Goal: Task Accomplishment & Management: Use online tool/utility

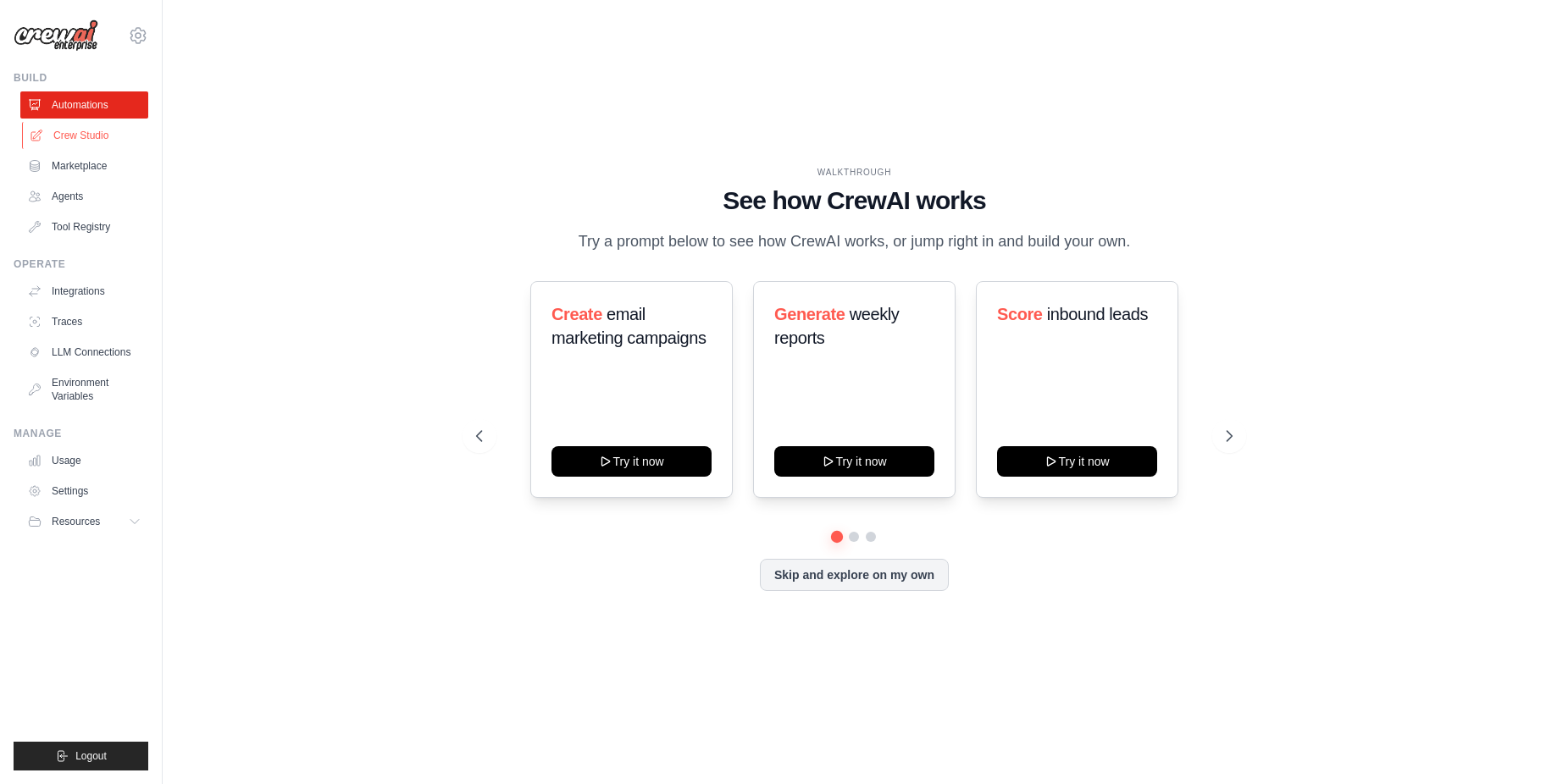
click at [77, 129] on link "Crew Studio" at bounding box center [86, 135] width 128 height 27
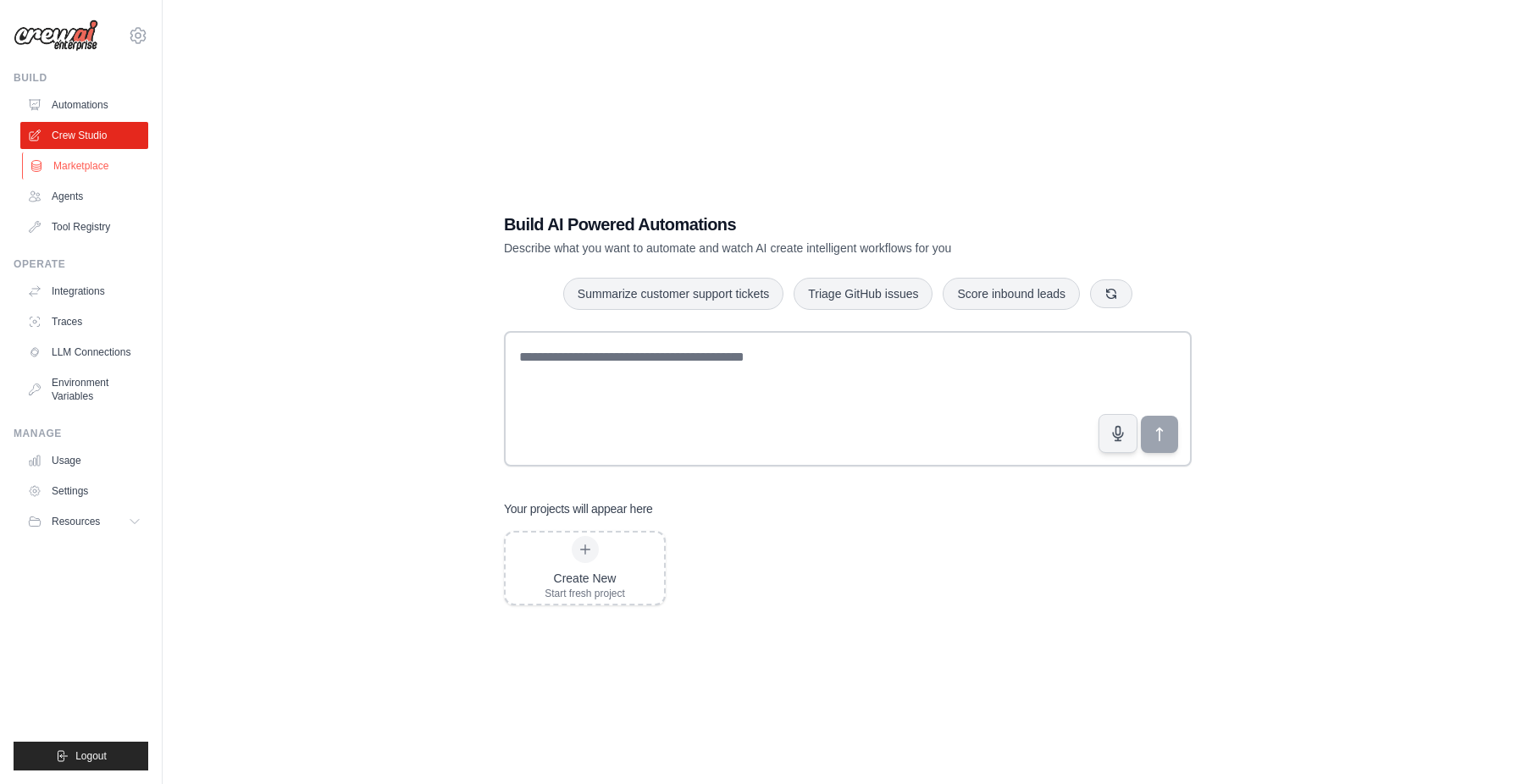
click at [81, 164] on link "Marketplace" at bounding box center [86, 165] width 128 height 27
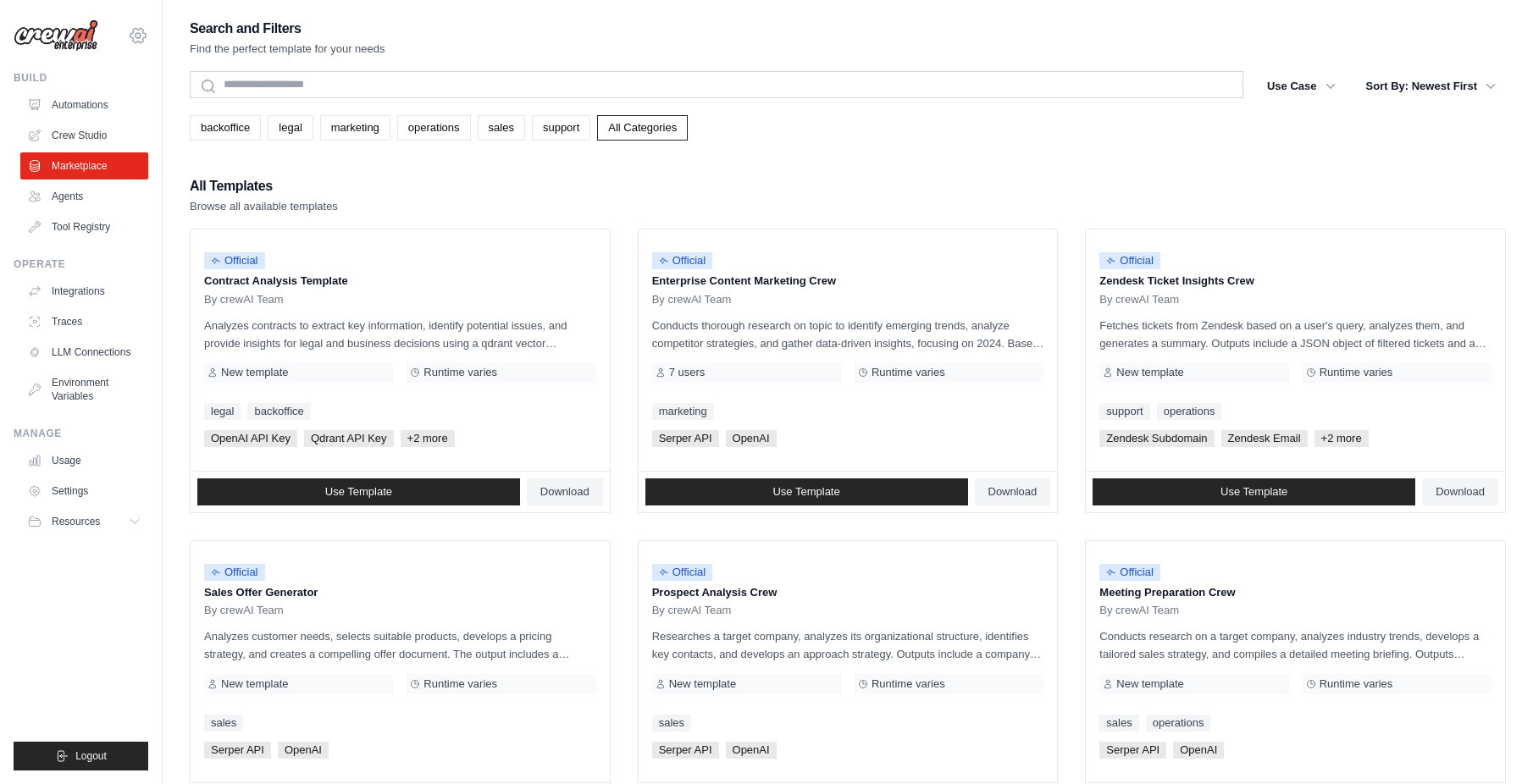
click at [146, 36] on icon at bounding box center [138, 36] width 20 height 20
click at [106, 110] on link "Settings" at bounding box center [138, 113] width 149 height 30
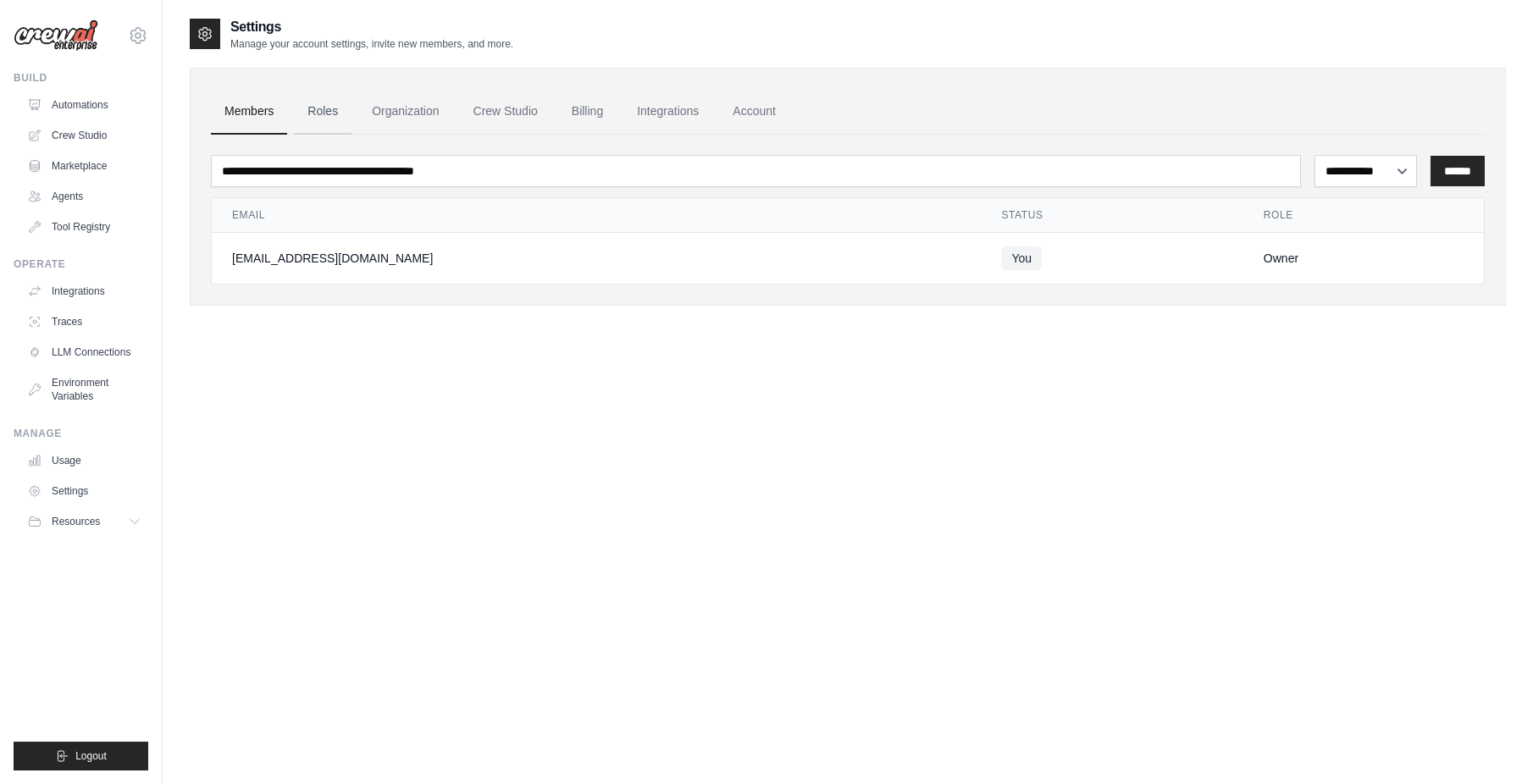
click at [315, 109] on link "Roles" at bounding box center [323, 112] width 57 height 46
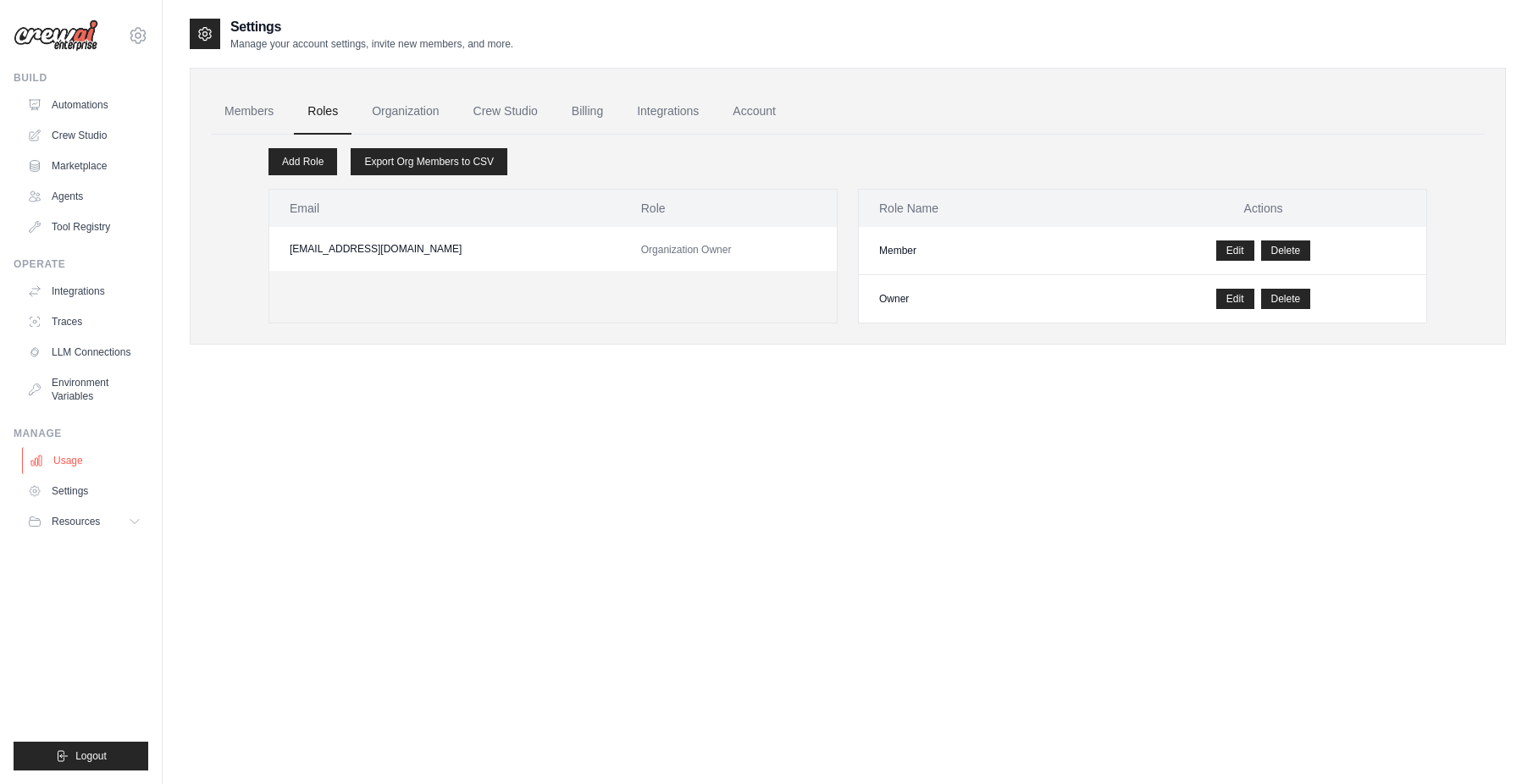
click at [57, 462] on link "Usage" at bounding box center [86, 460] width 128 height 27
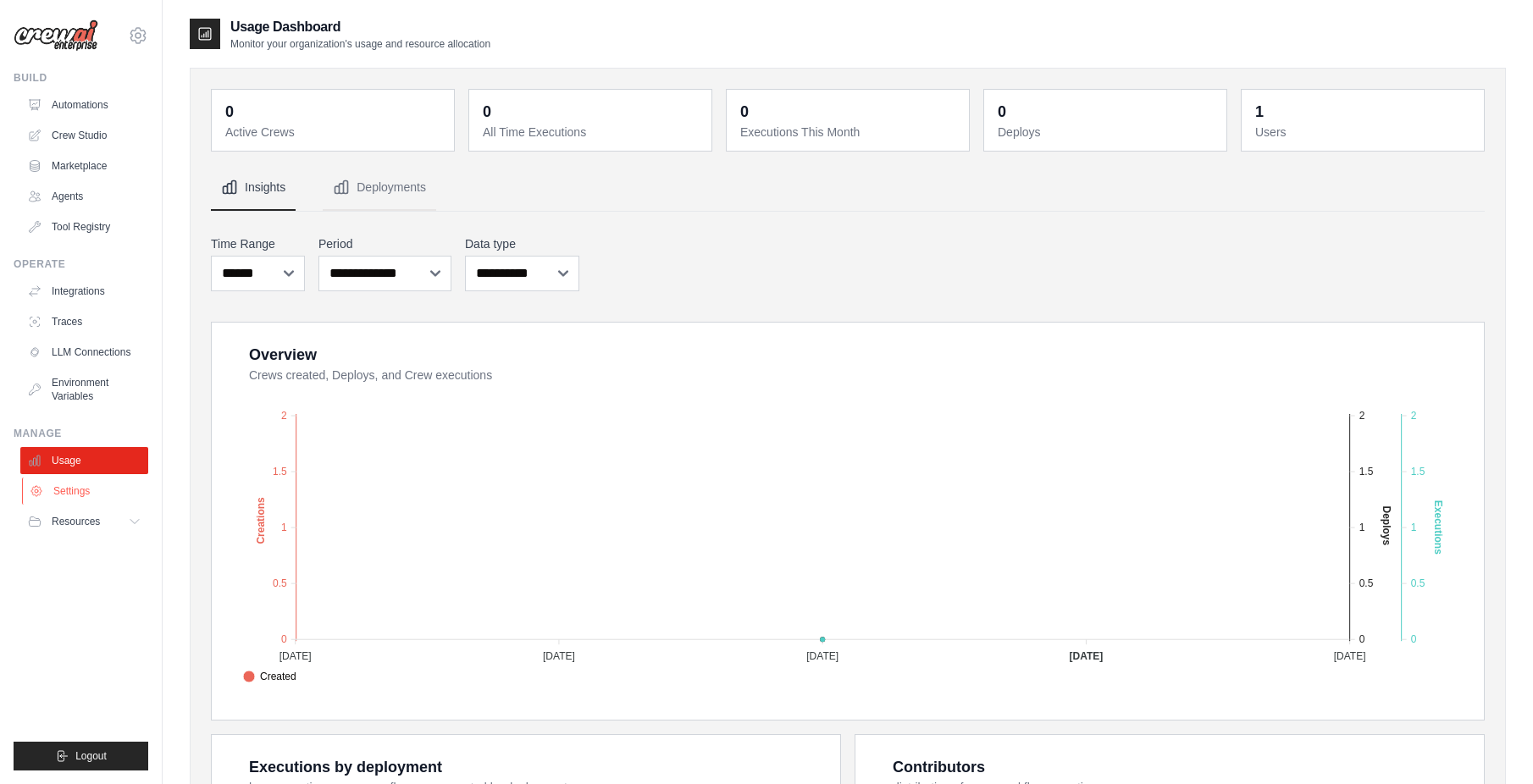
click at [71, 493] on link "Settings" at bounding box center [86, 491] width 128 height 27
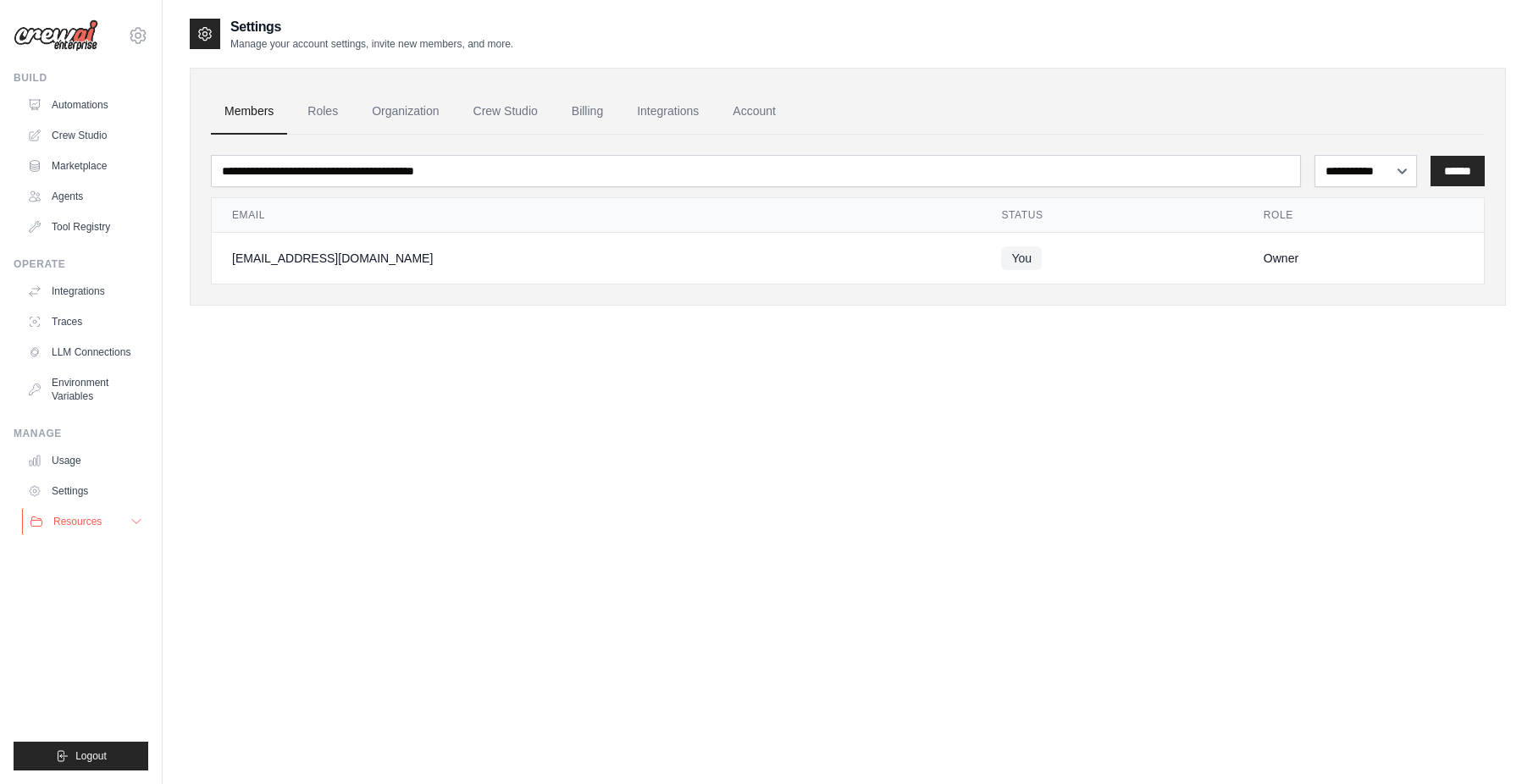
click at [77, 525] on span "Resources" at bounding box center [77, 521] width 48 height 14
click at [88, 286] on link "Integrations" at bounding box center [86, 291] width 128 height 27
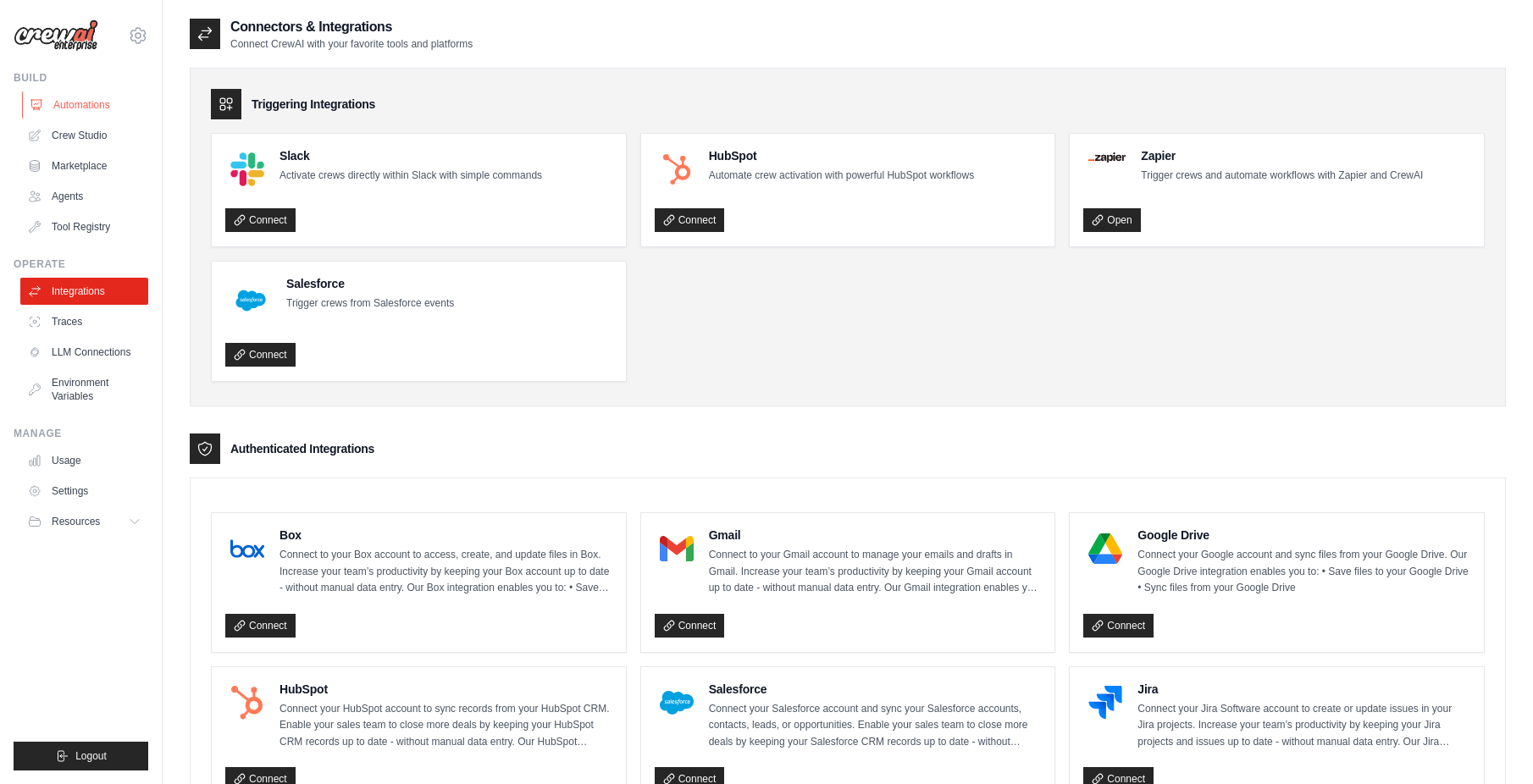
click at [62, 104] on link "Automations" at bounding box center [86, 104] width 128 height 27
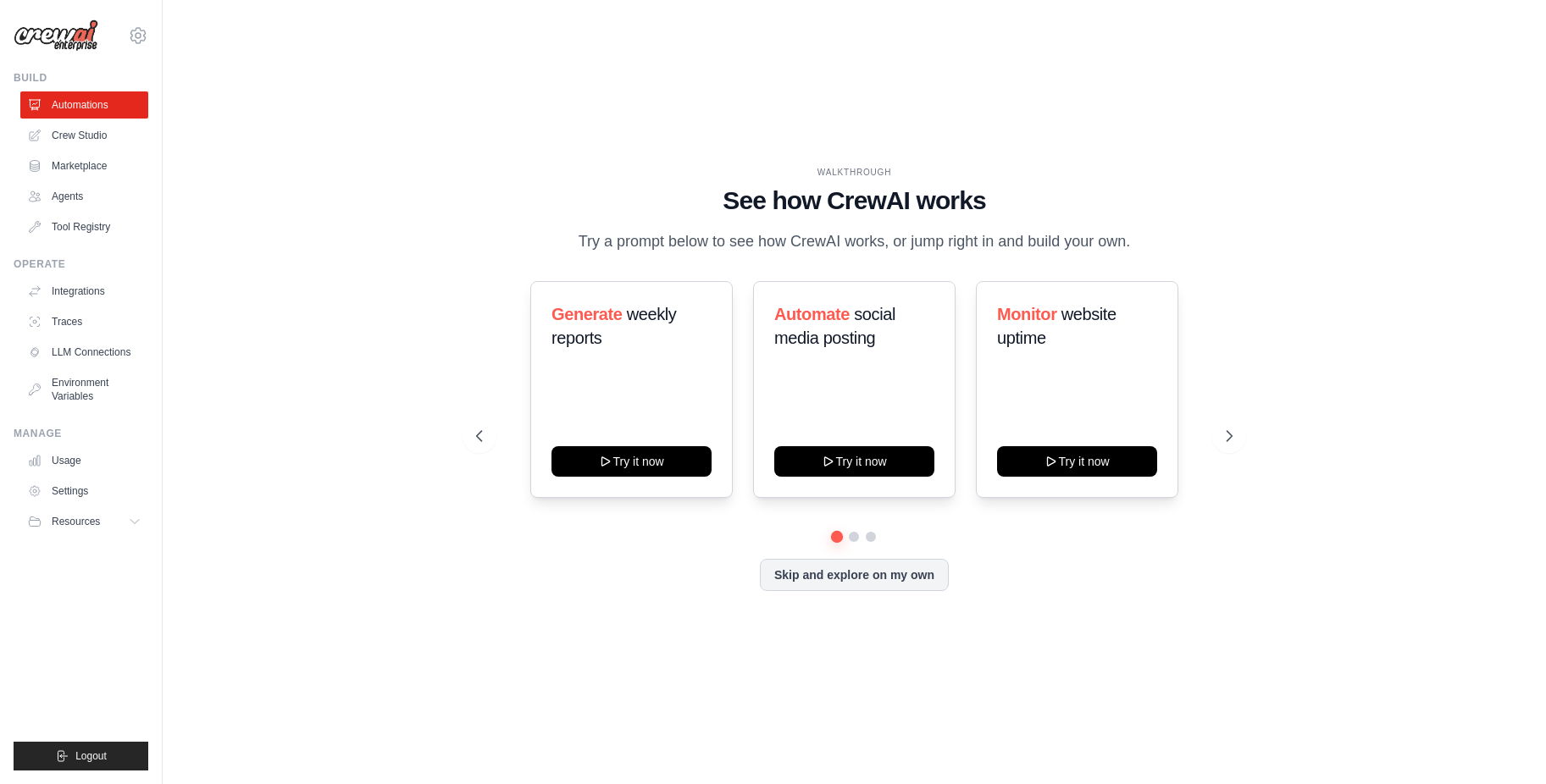
click at [1207, 429] on div "Generate weekly reports Try it now Automate social media posting Try it now Mon…" at bounding box center [854, 389] width 756 height 217
click at [1223, 432] on icon at bounding box center [1231, 436] width 17 height 17
drag, startPoint x: 914, startPoint y: 199, endPoint x: 831, endPoint y: 209, distance: 83.6
click at [831, 209] on h1 "See how CrewAI works" at bounding box center [854, 200] width 756 height 30
copy h1 "CrewAI"
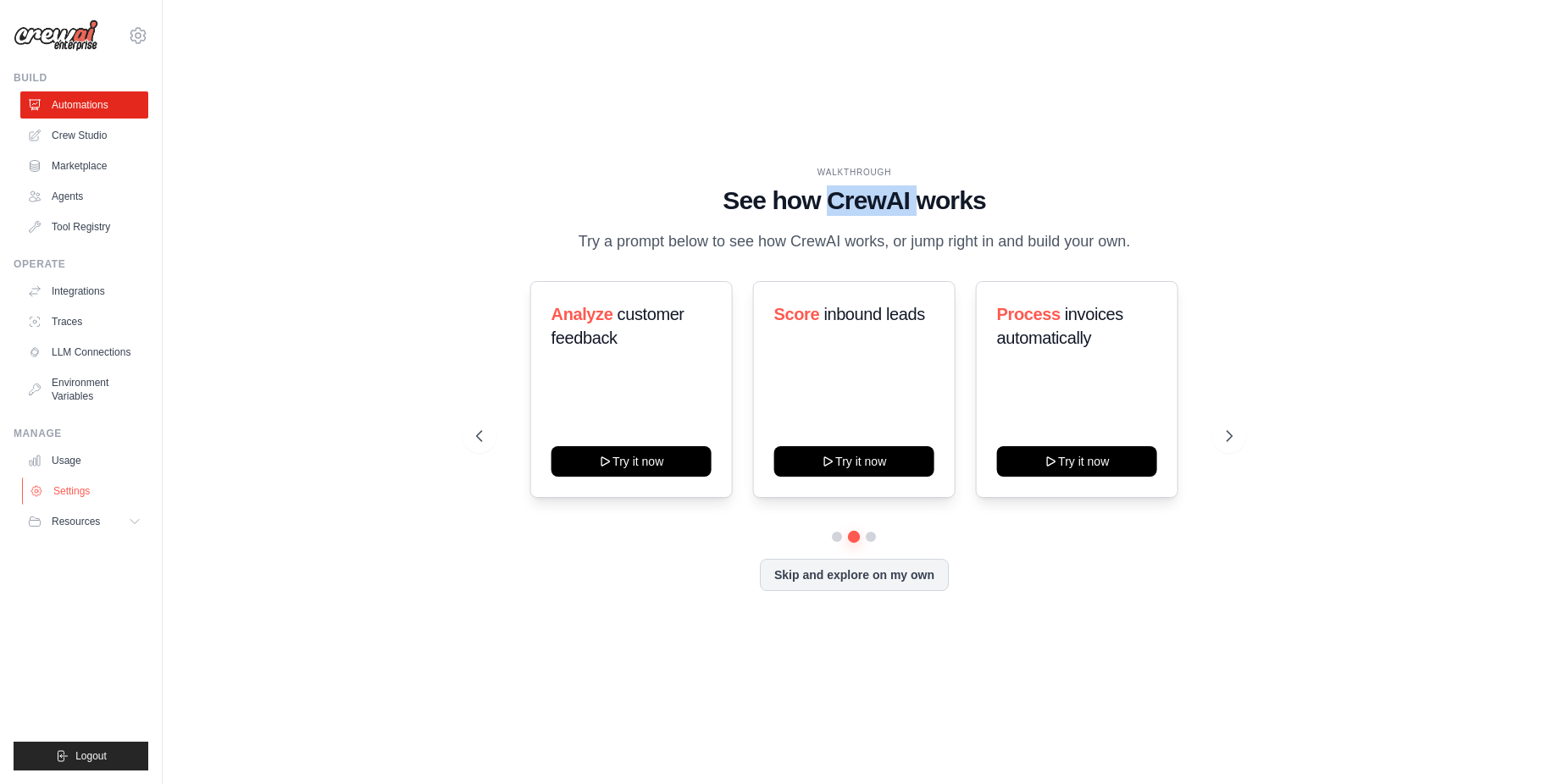
click at [67, 490] on link "Settings" at bounding box center [86, 491] width 128 height 27
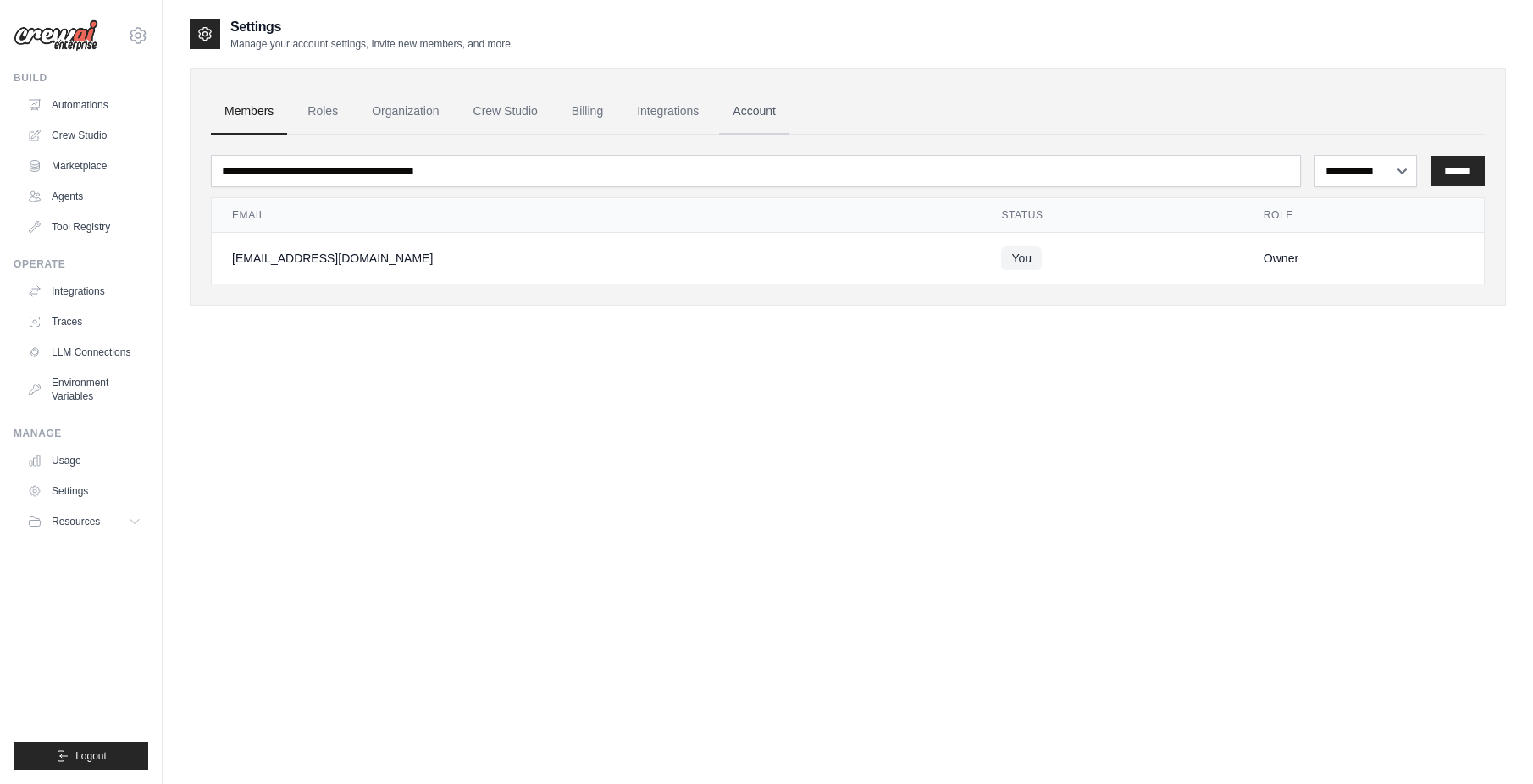
click at [756, 109] on link "Account" at bounding box center [755, 112] width 70 height 46
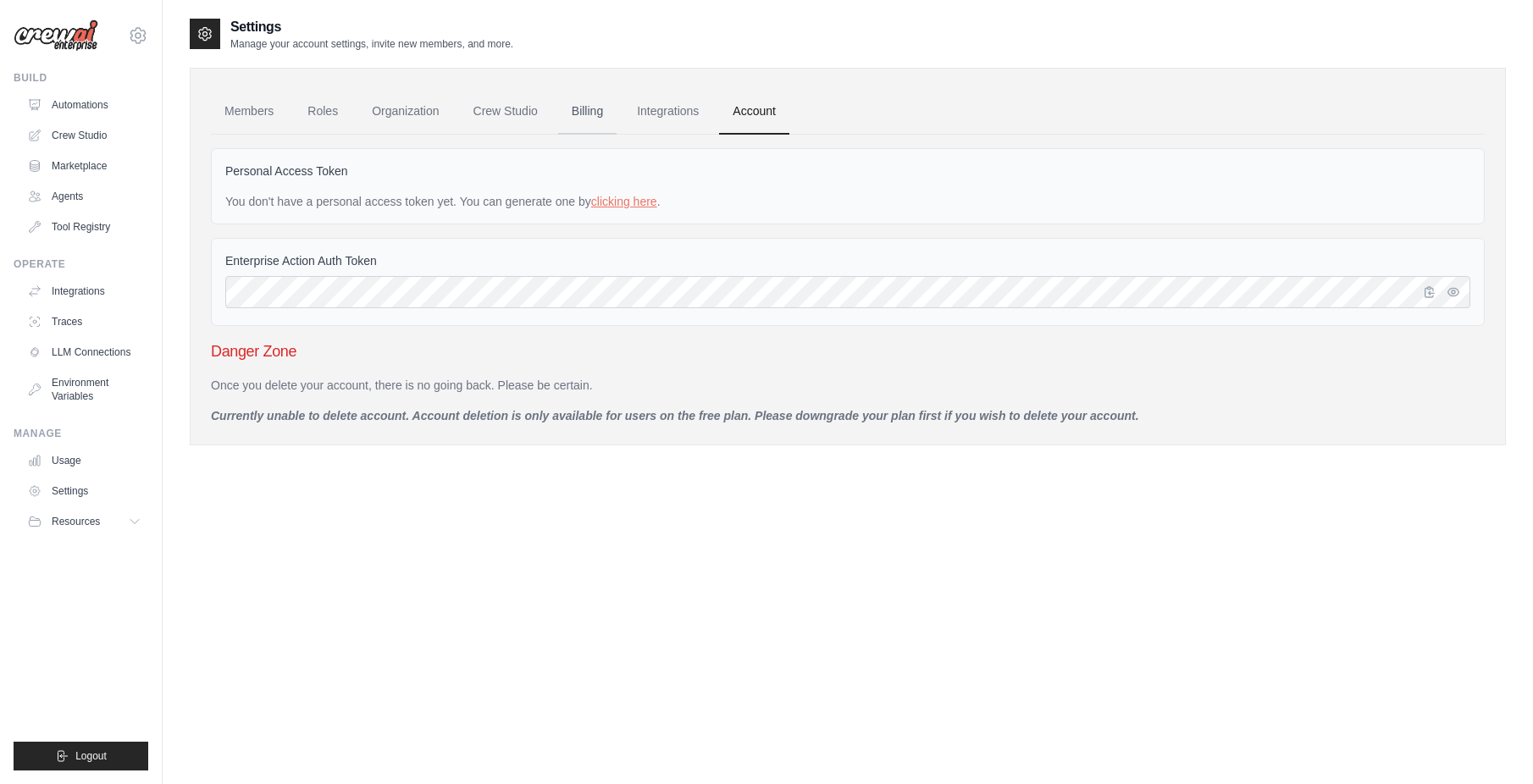
click at [597, 112] on link "Billing" at bounding box center [587, 112] width 58 height 46
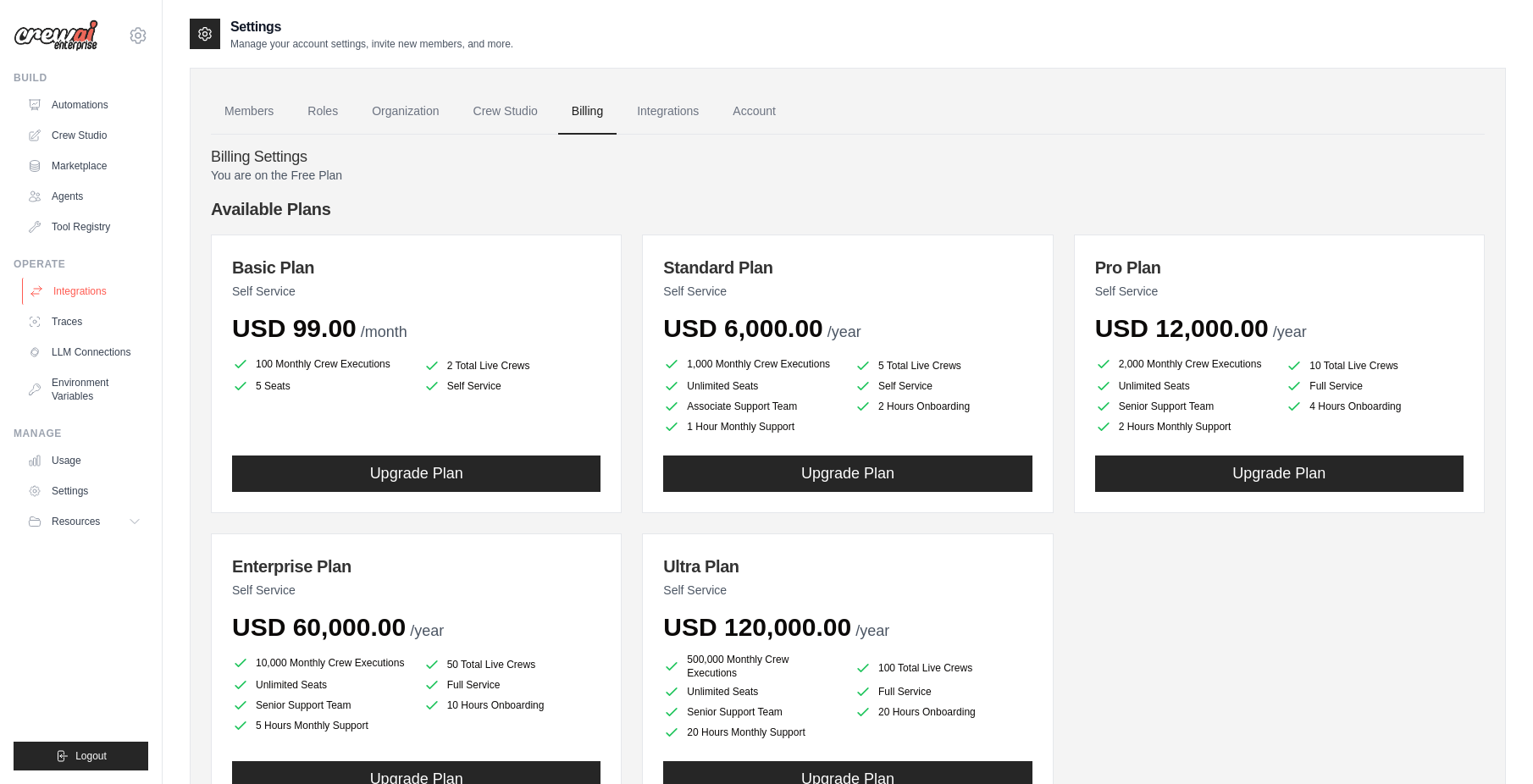
click at [88, 285] on link "Integrations" at bounding box center [86, 291] width 128 height 27
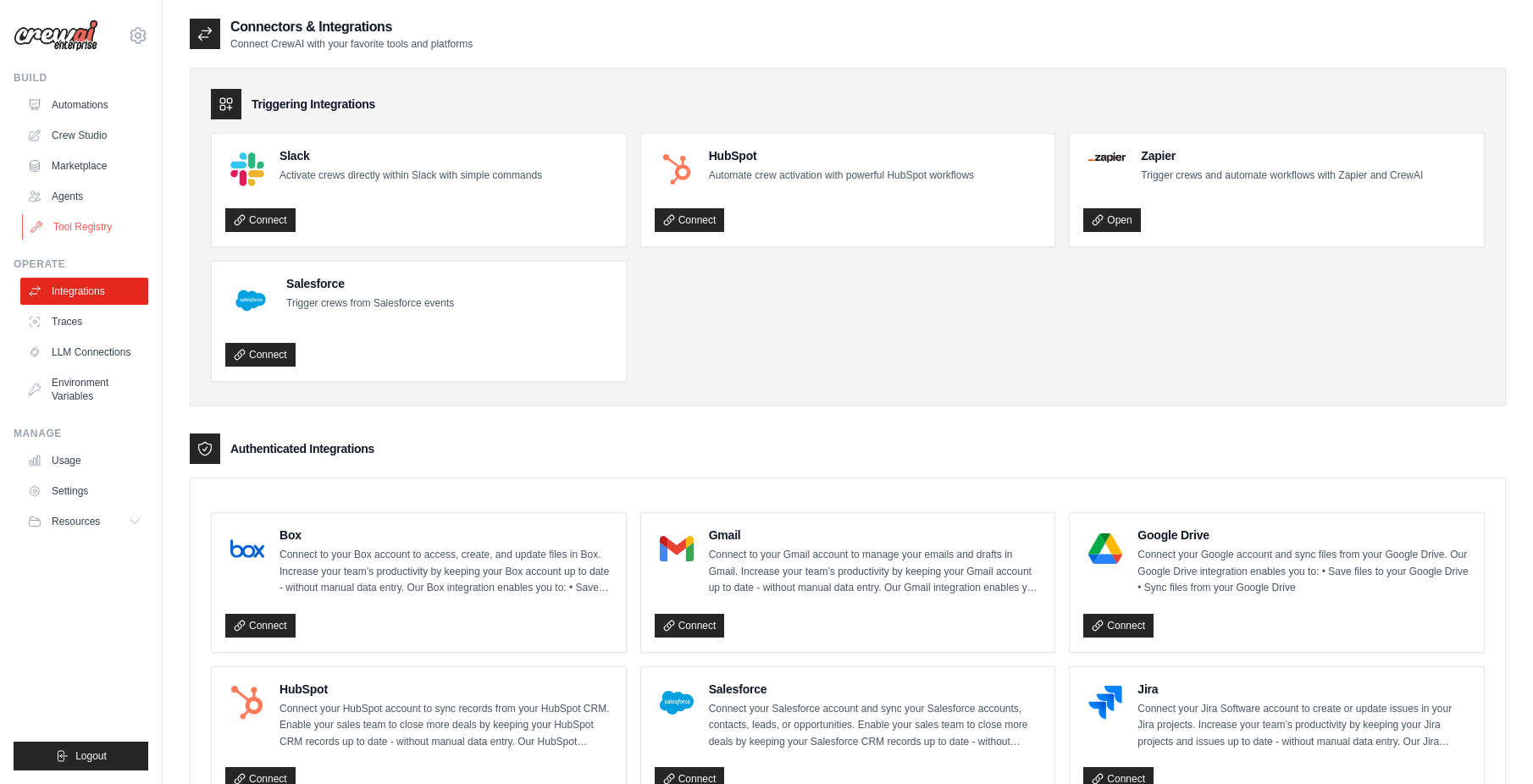
click at [89, 234] on link "Tool Registry" at bounding box center [86, 226] width 128 height 27
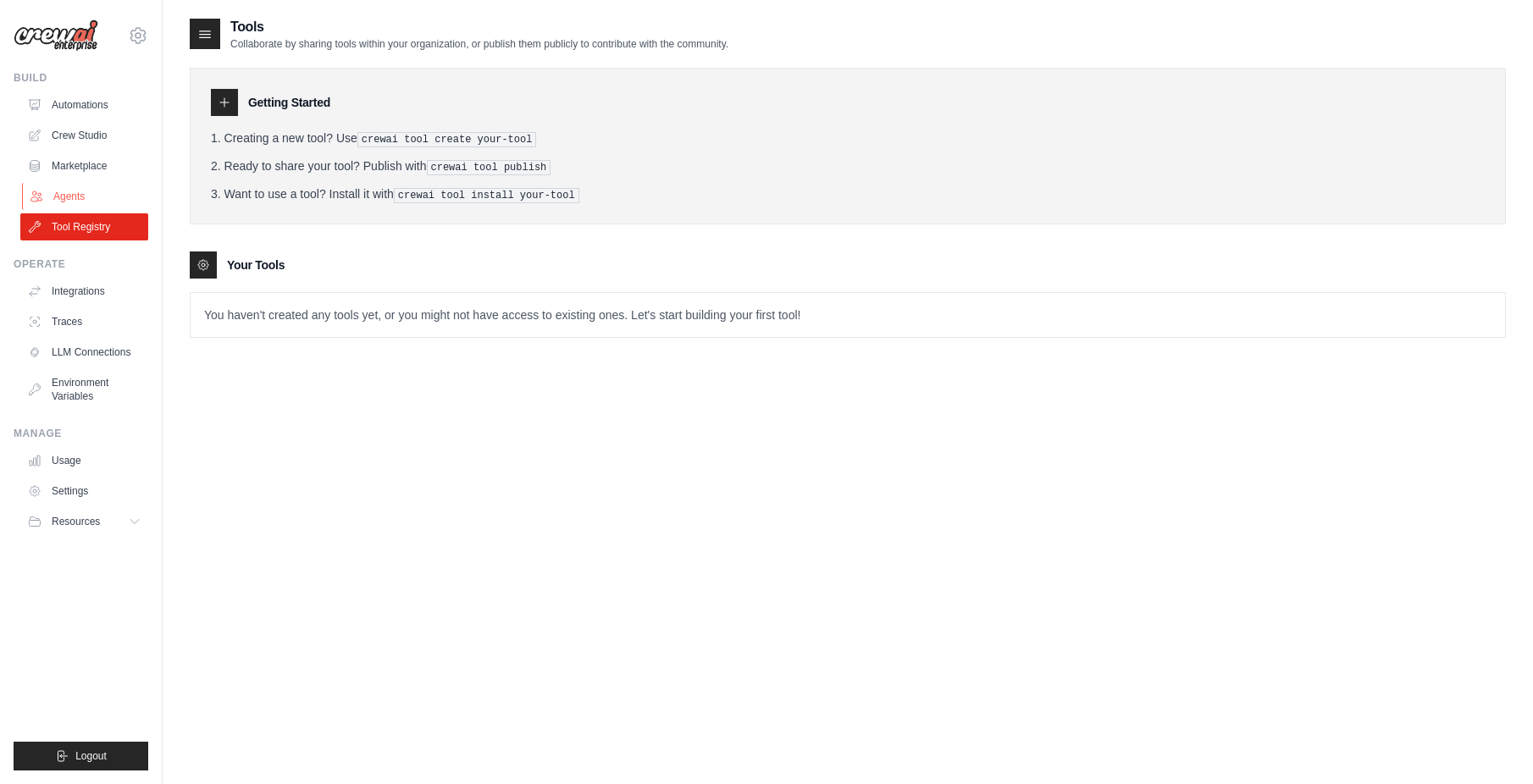
click at [67, 202] on link "Agents" at bounding box center [86, 196] width 128 height 27
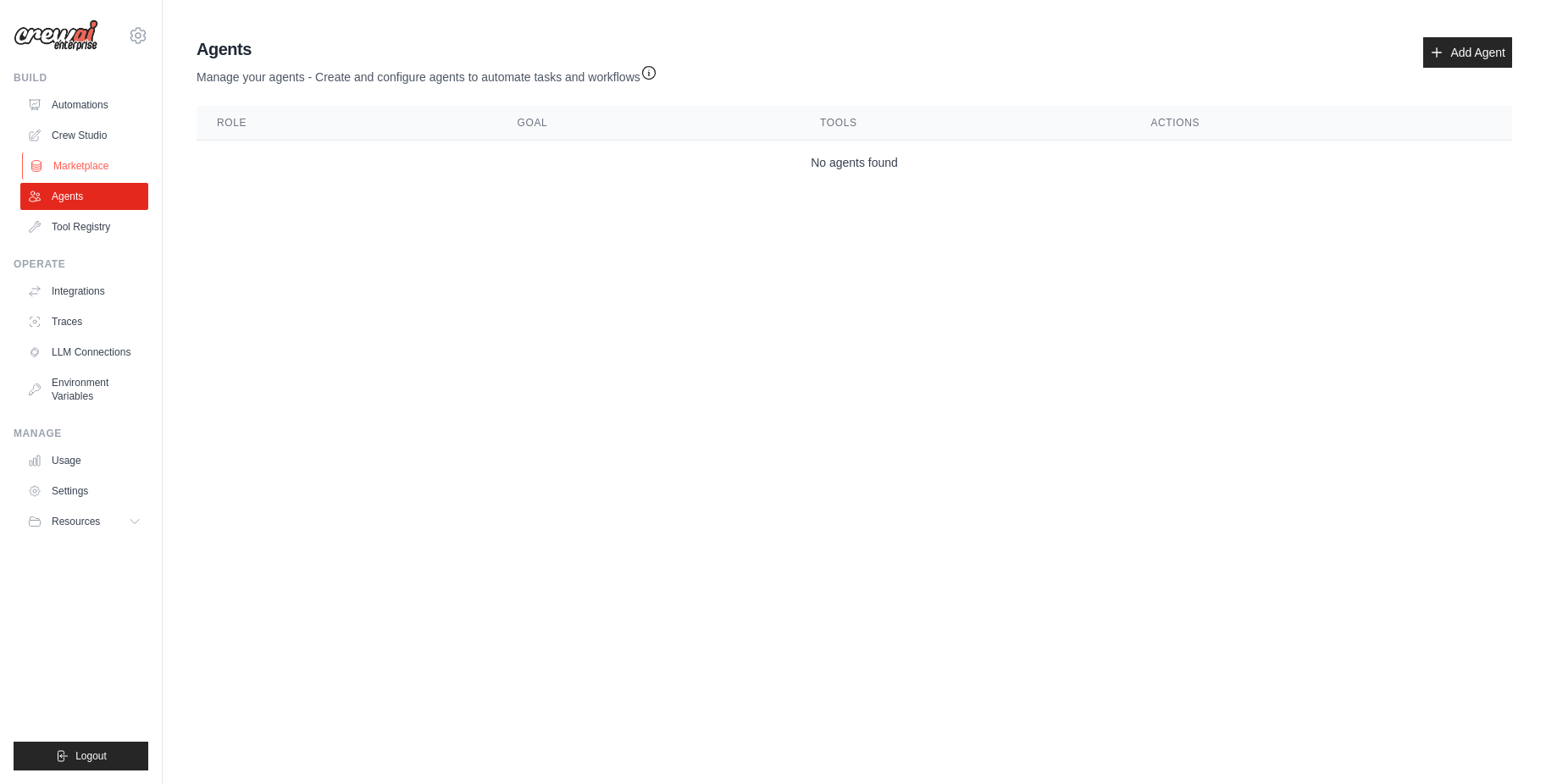
click at [78, 163] on link "Marketplace" at bounding box center [86, 165] width 128 height 27
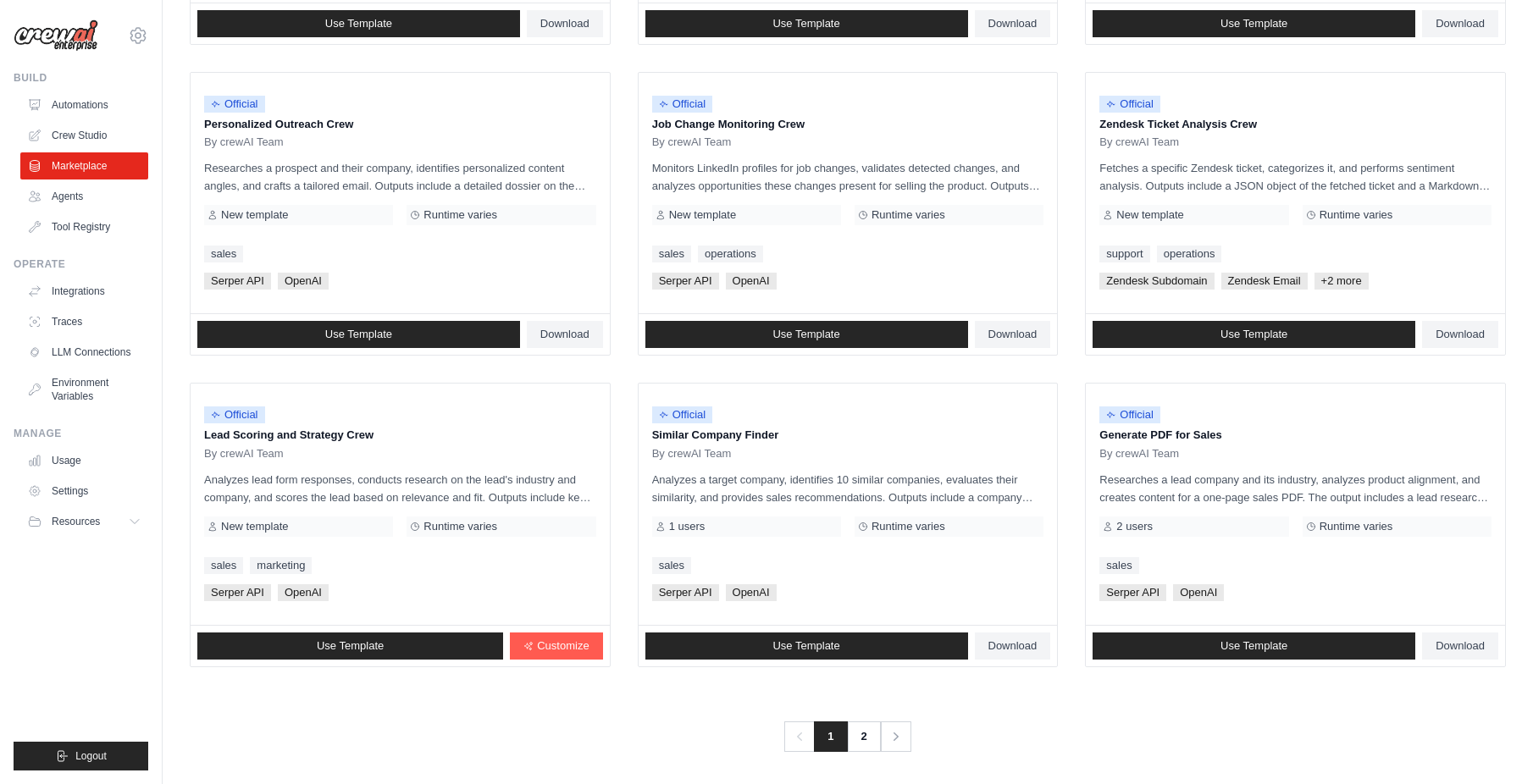
scroll to position [785, 0]
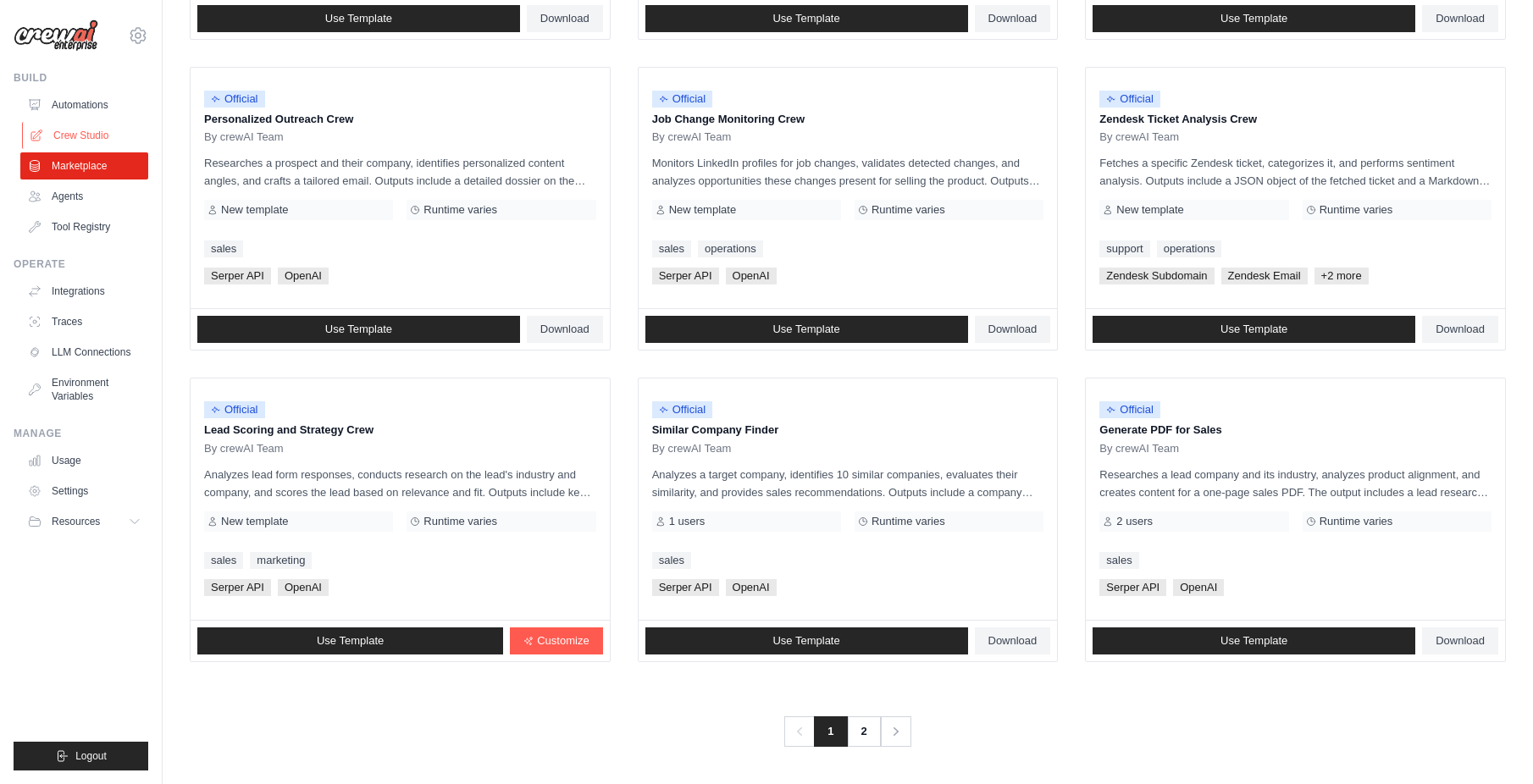
click at [29, 135] on link "Crew Studio" at bounding box center [86, 135] width 128 height 27
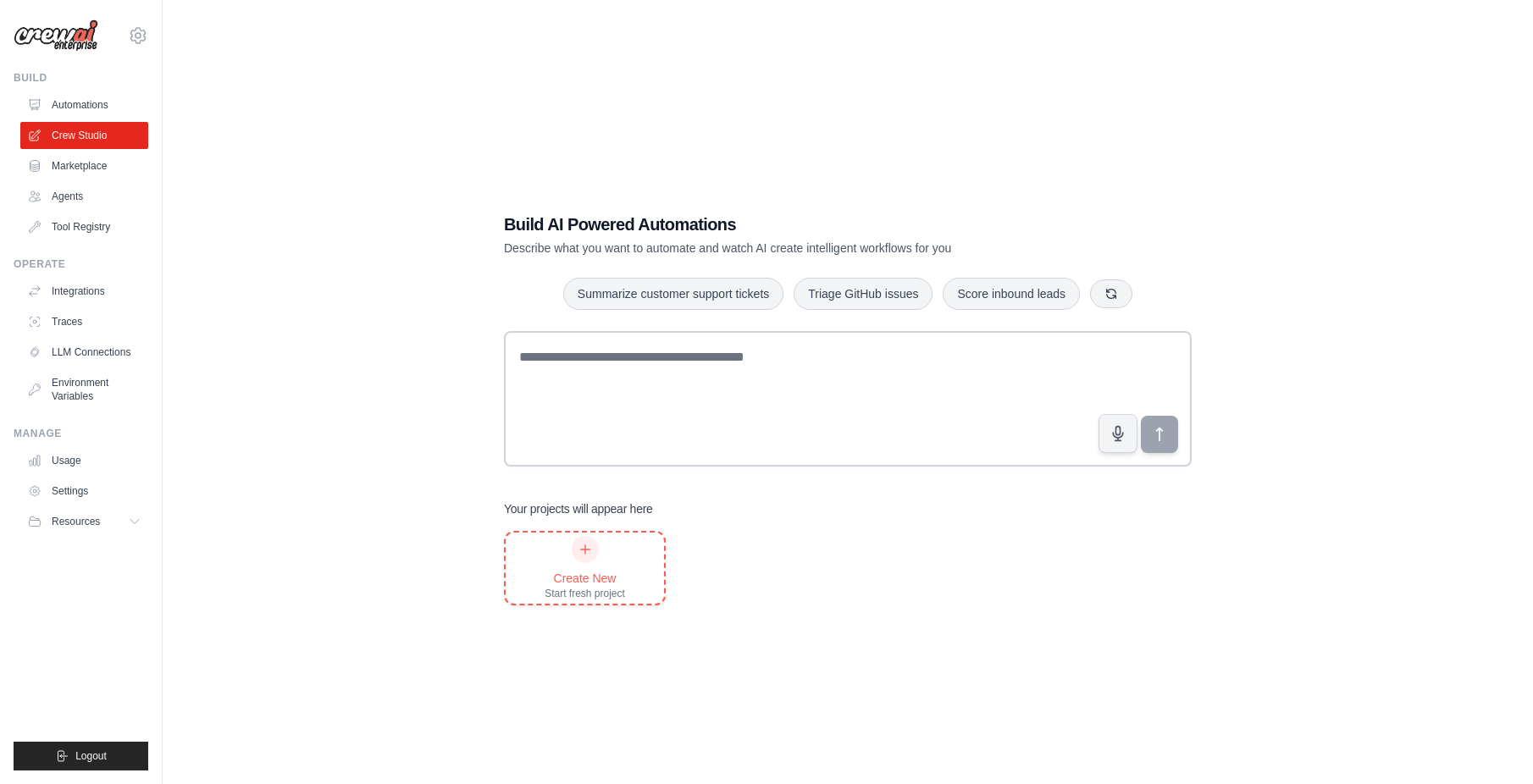
click at [605, 534] on div "Create New Start fresh project" at bounding box center [585, 568] width 159 height 71
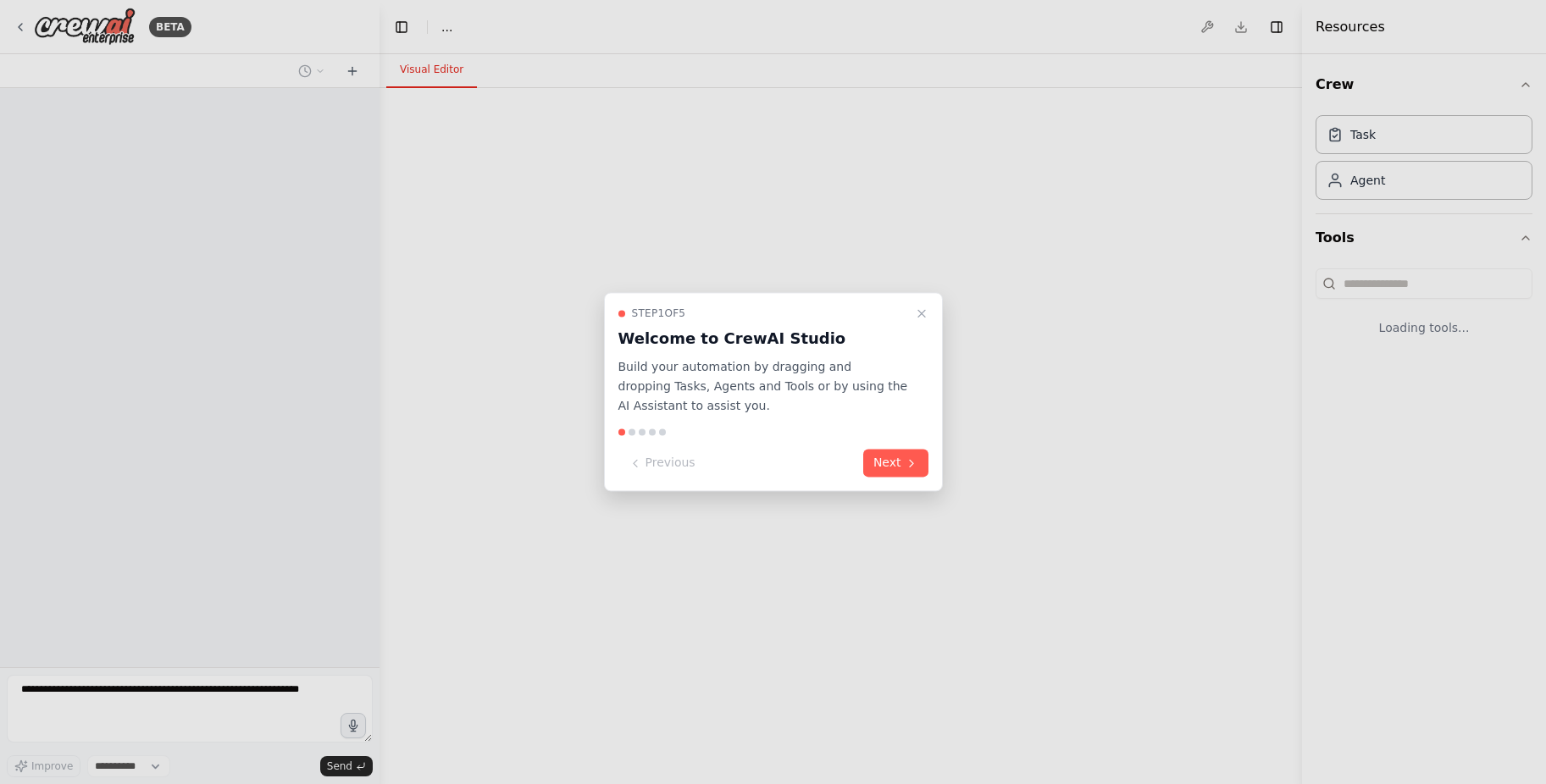
select select "****"
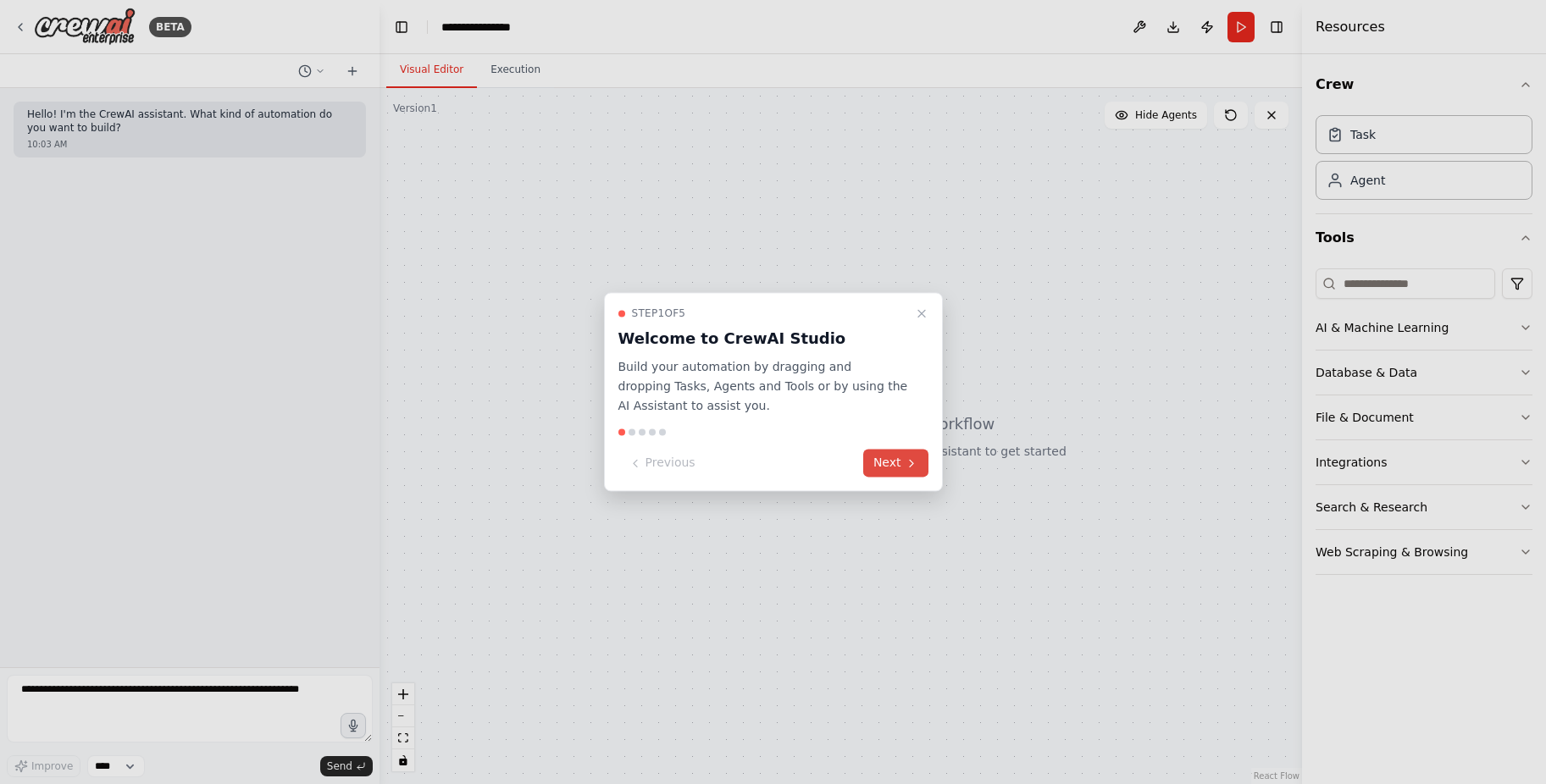
click at [899, 458] on button "Next" at bounding box center [896, 464] width 65 height 28
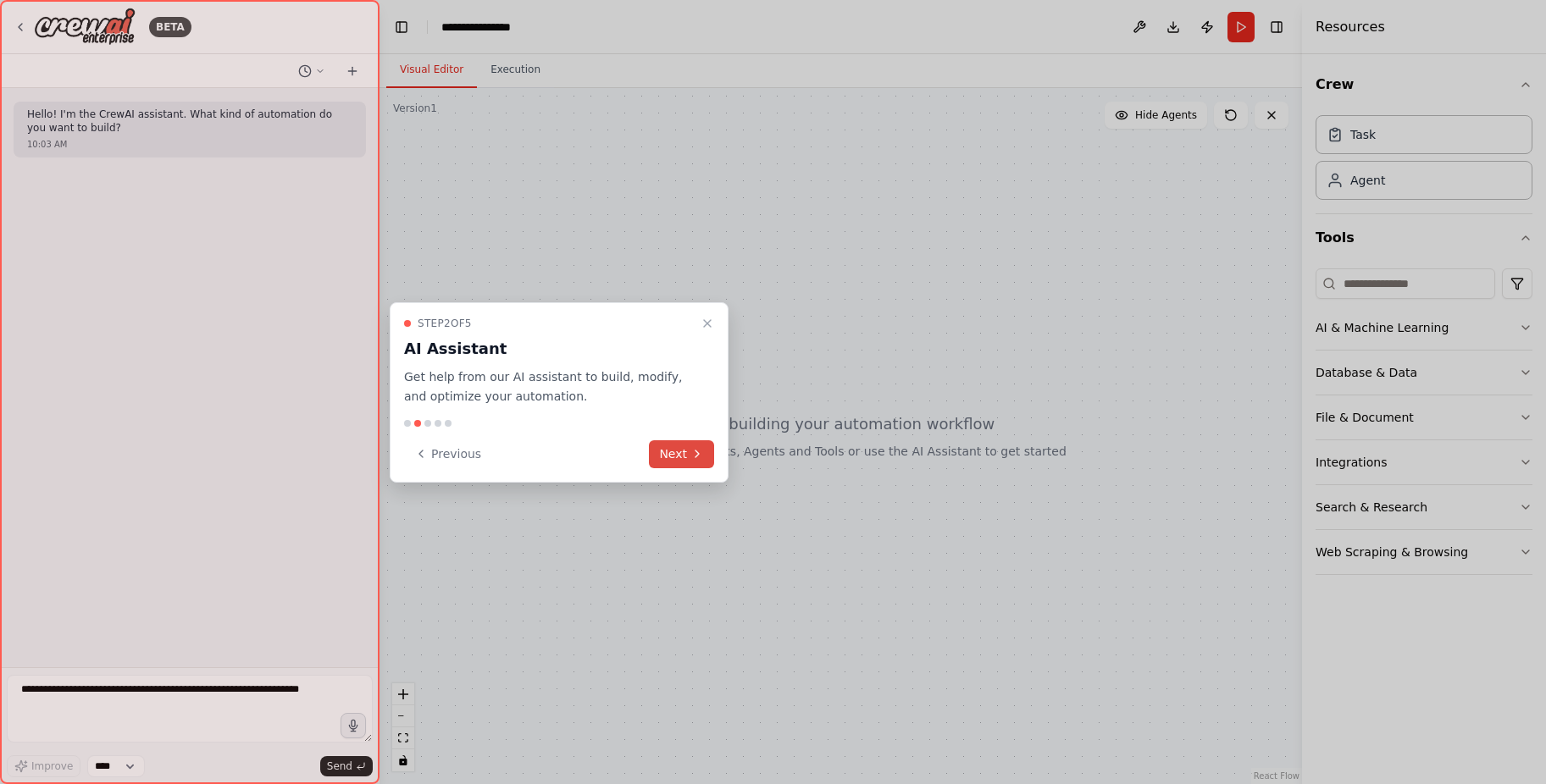
click at [701, 463] on button "Next" at bounding box center [681, 455] width 65 height 28
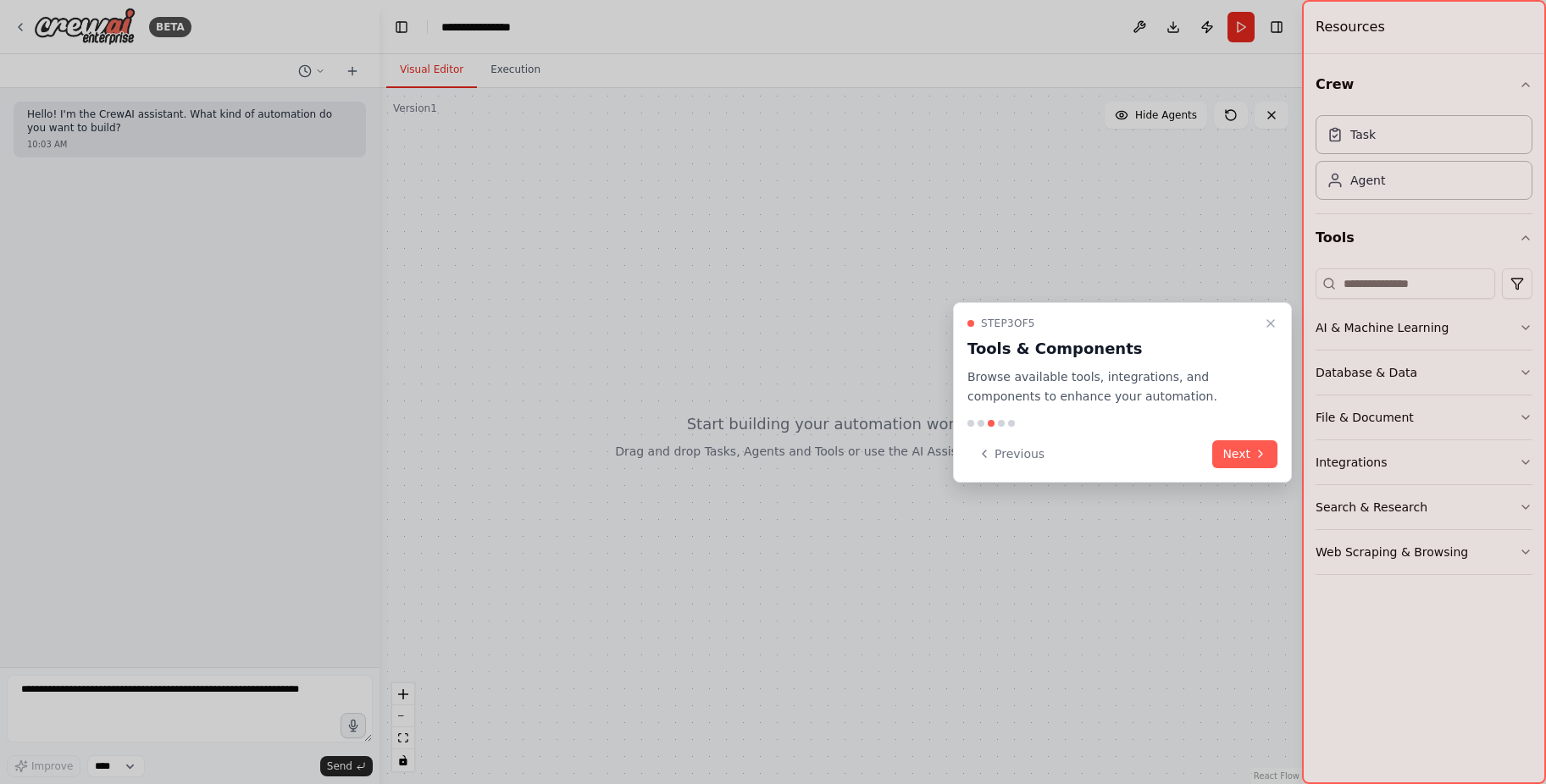
click at [1260, 456] on icon at bounding box center [1260, 454] width 14 height 14
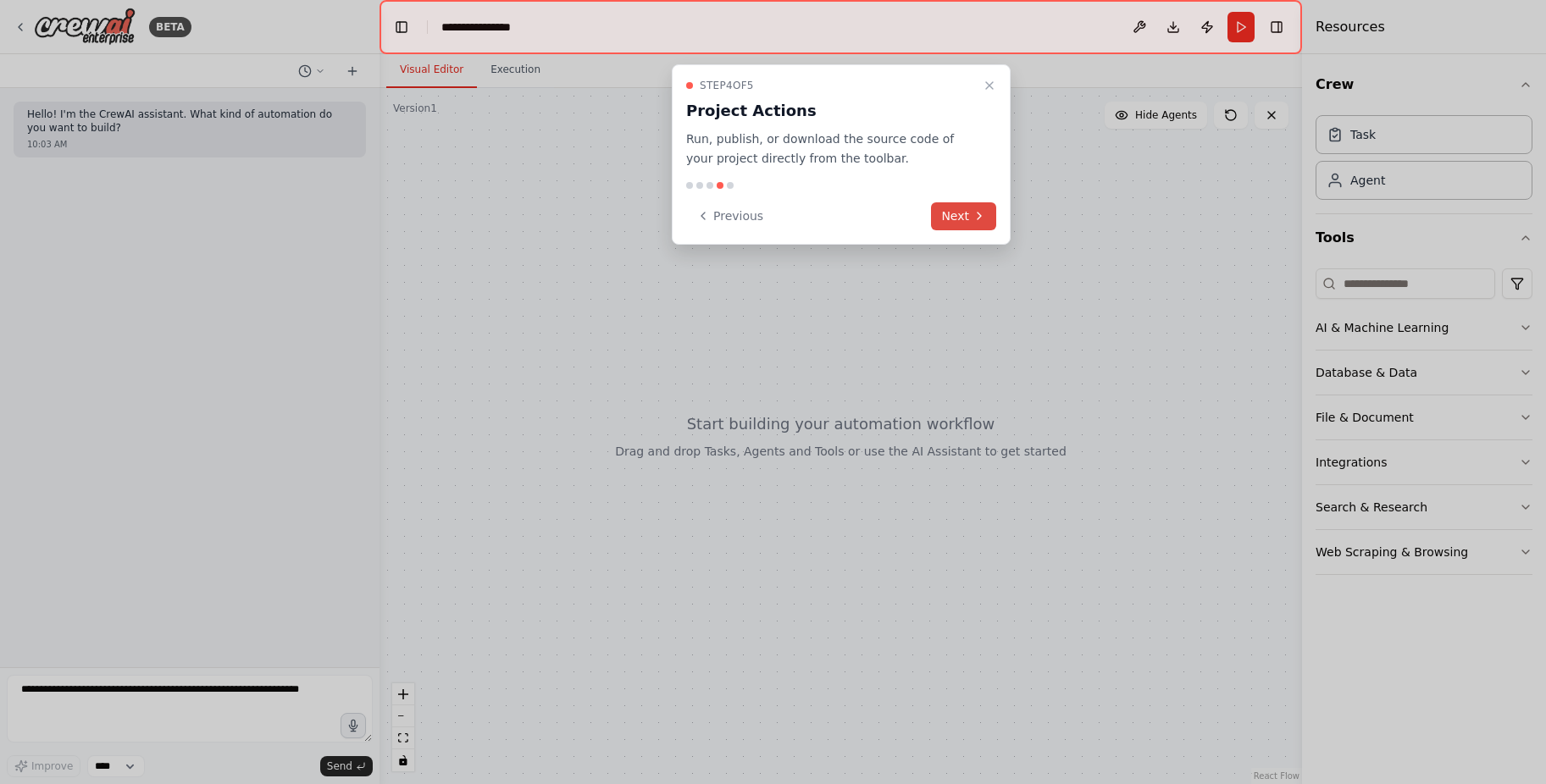
click at [987, 222] on button "Next" at bounding box center [963, 216] width 65 height 28
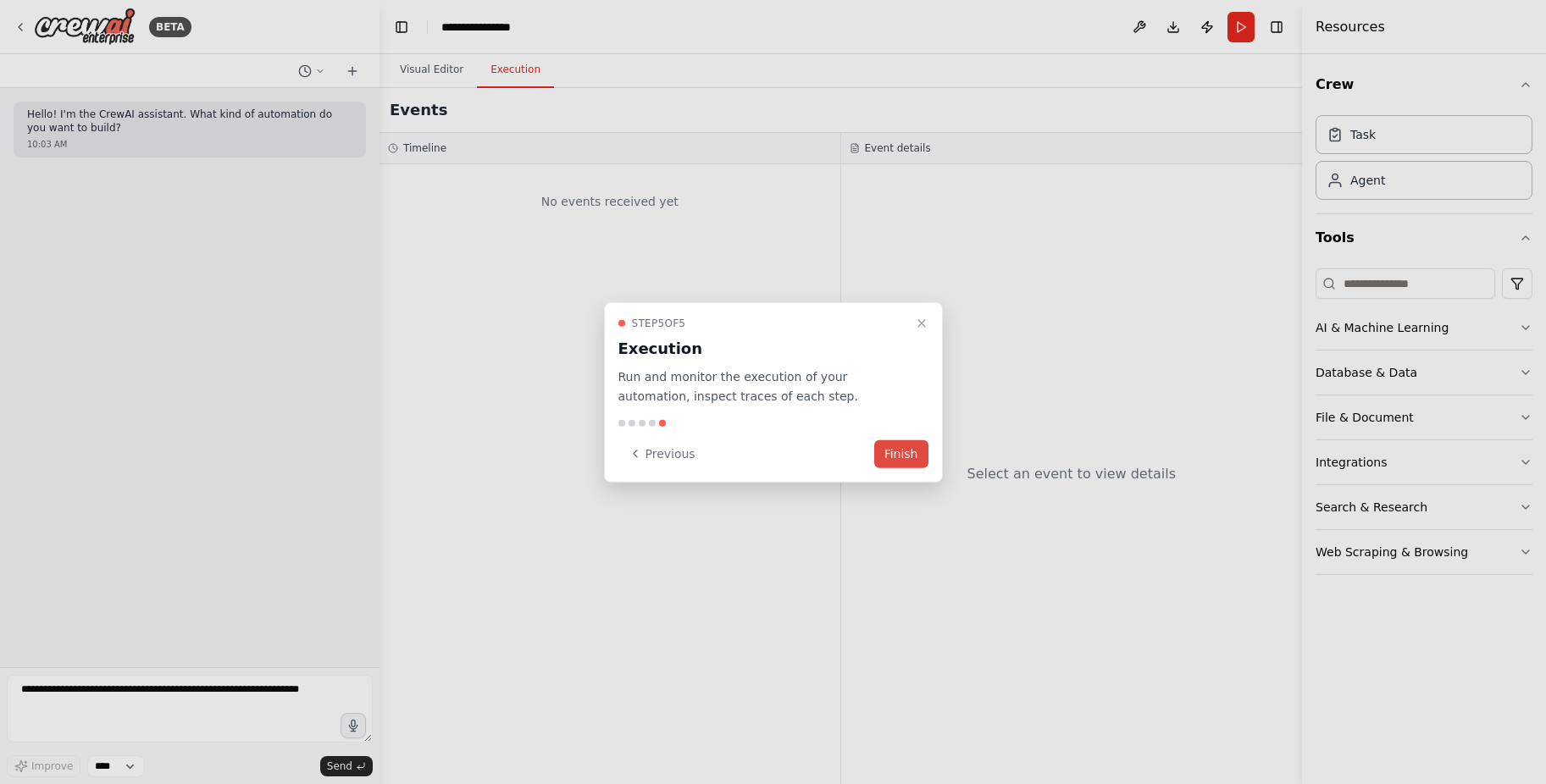
click at [894, 450] on button "Finish" at bounding box center [901, 454] width 54 height 28
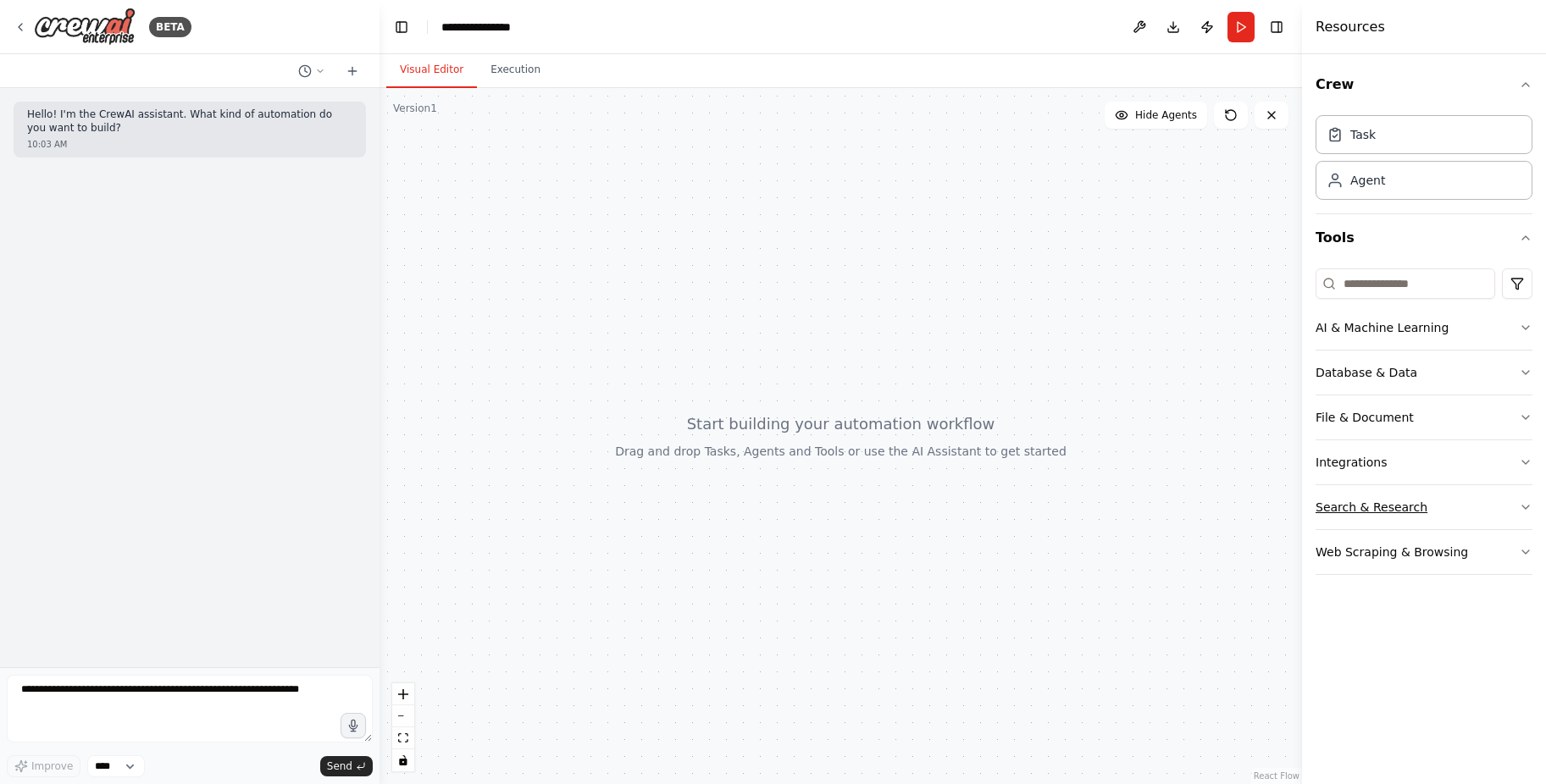
click at [1399, 509] on button "Search & Research" at bounding box center [1423, 507] width 217 height 44
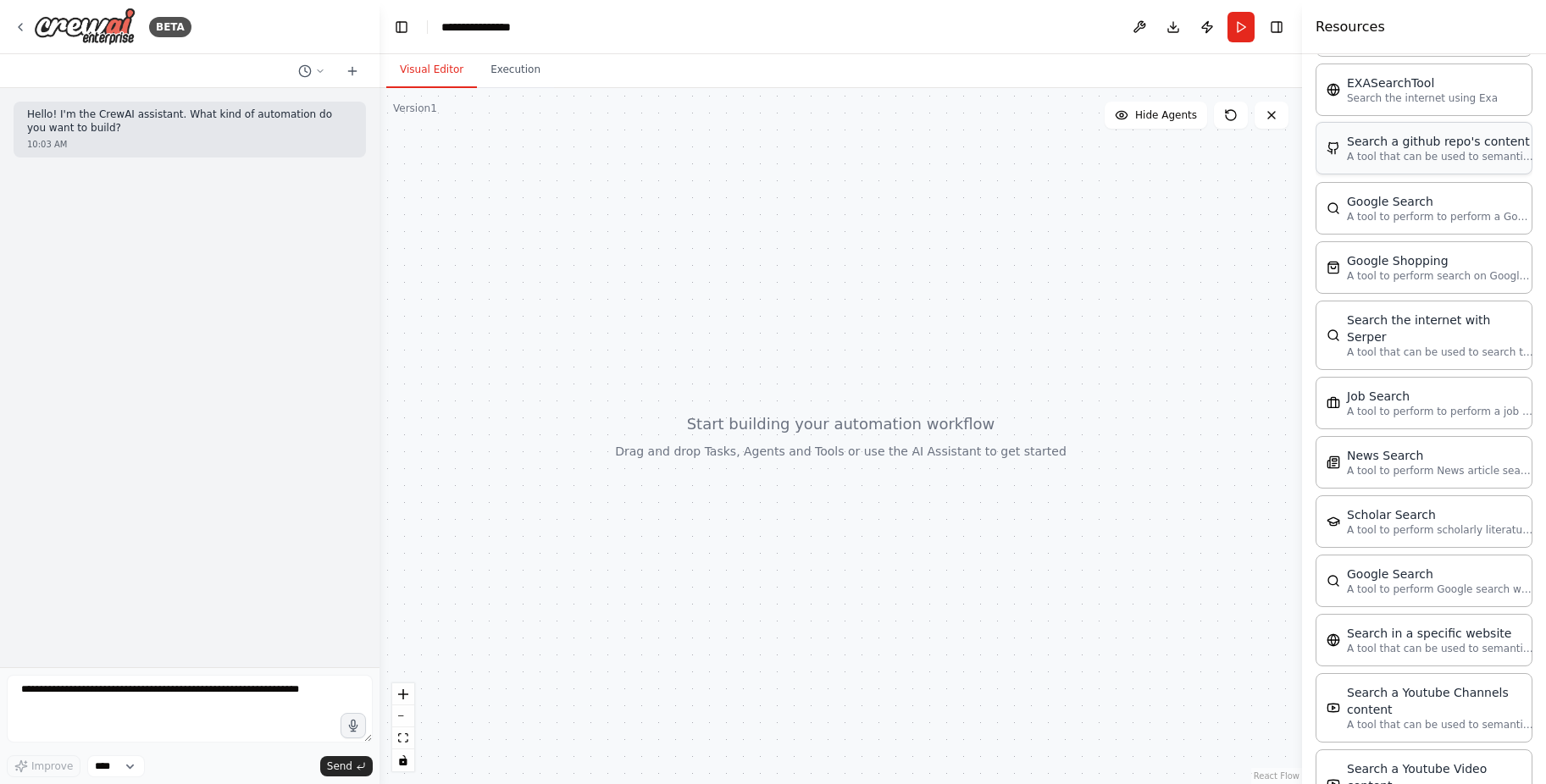
scroll to position [86, 0]
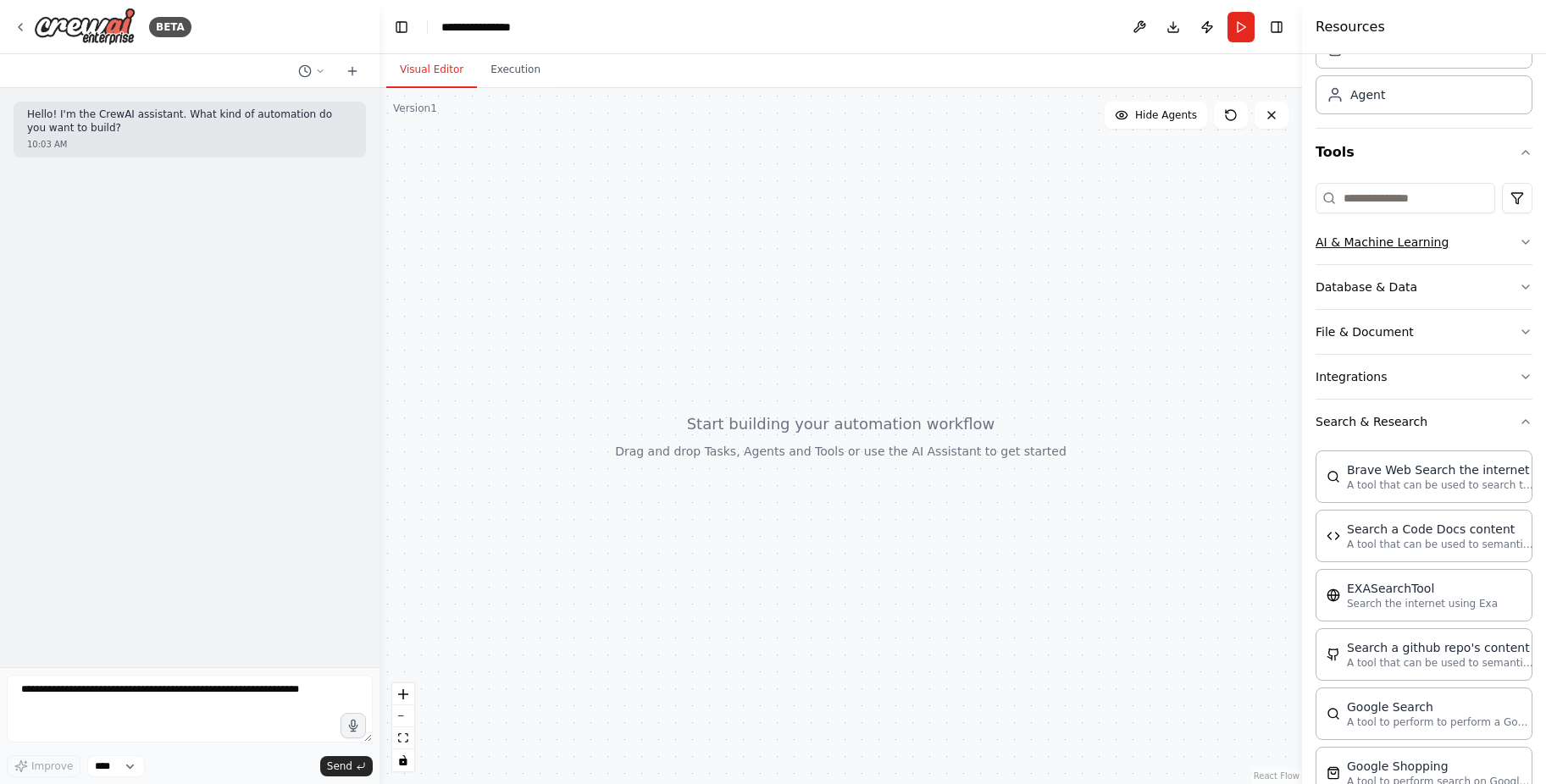
click at [1364, 245] on button "AI & Machine Learning" at bounding box center [1423, 243] width 217 height 44
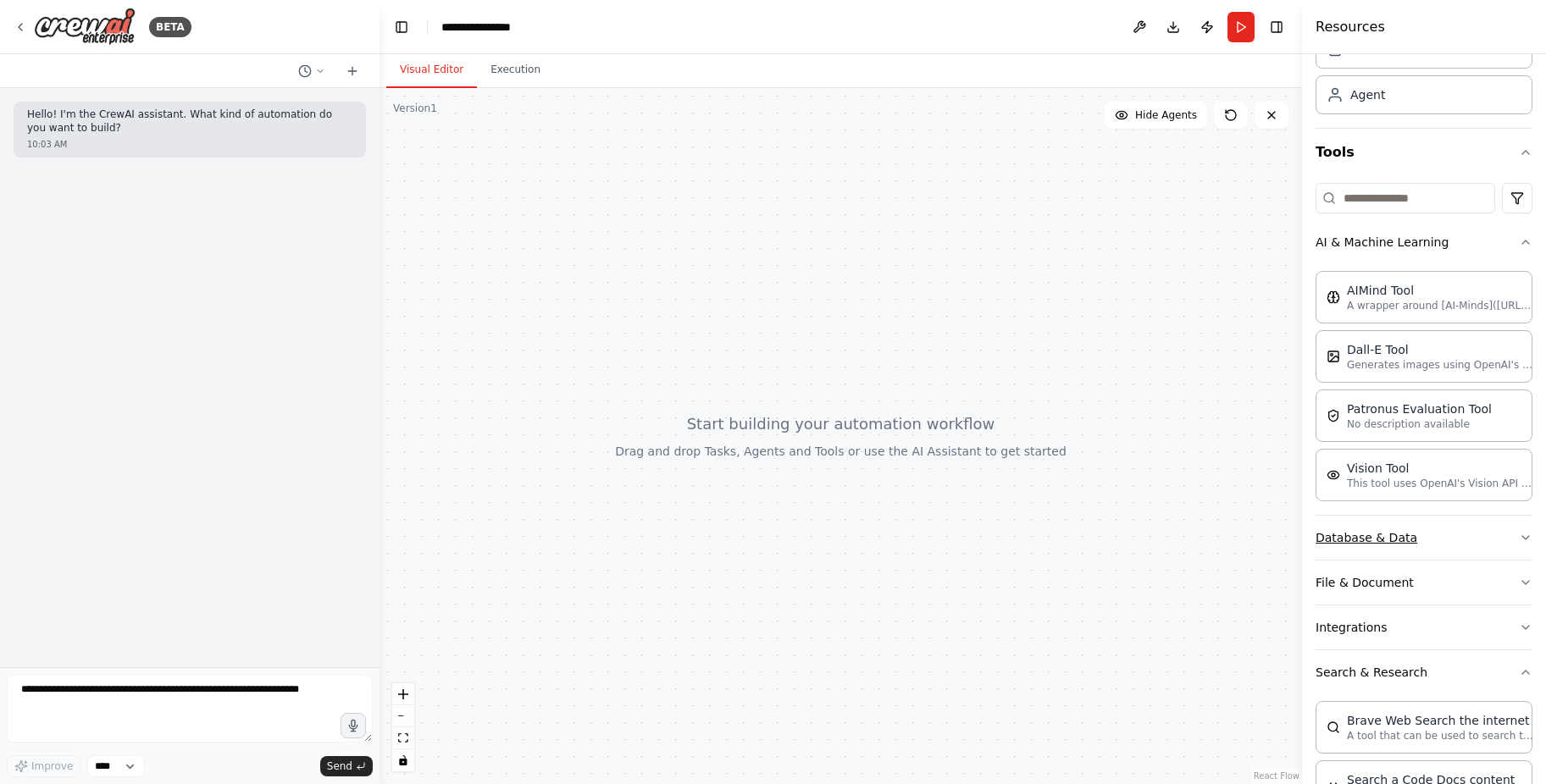
click at [1387, 549] on button "Database & Data" at bounding box center [1423, 538] width 217 height 44
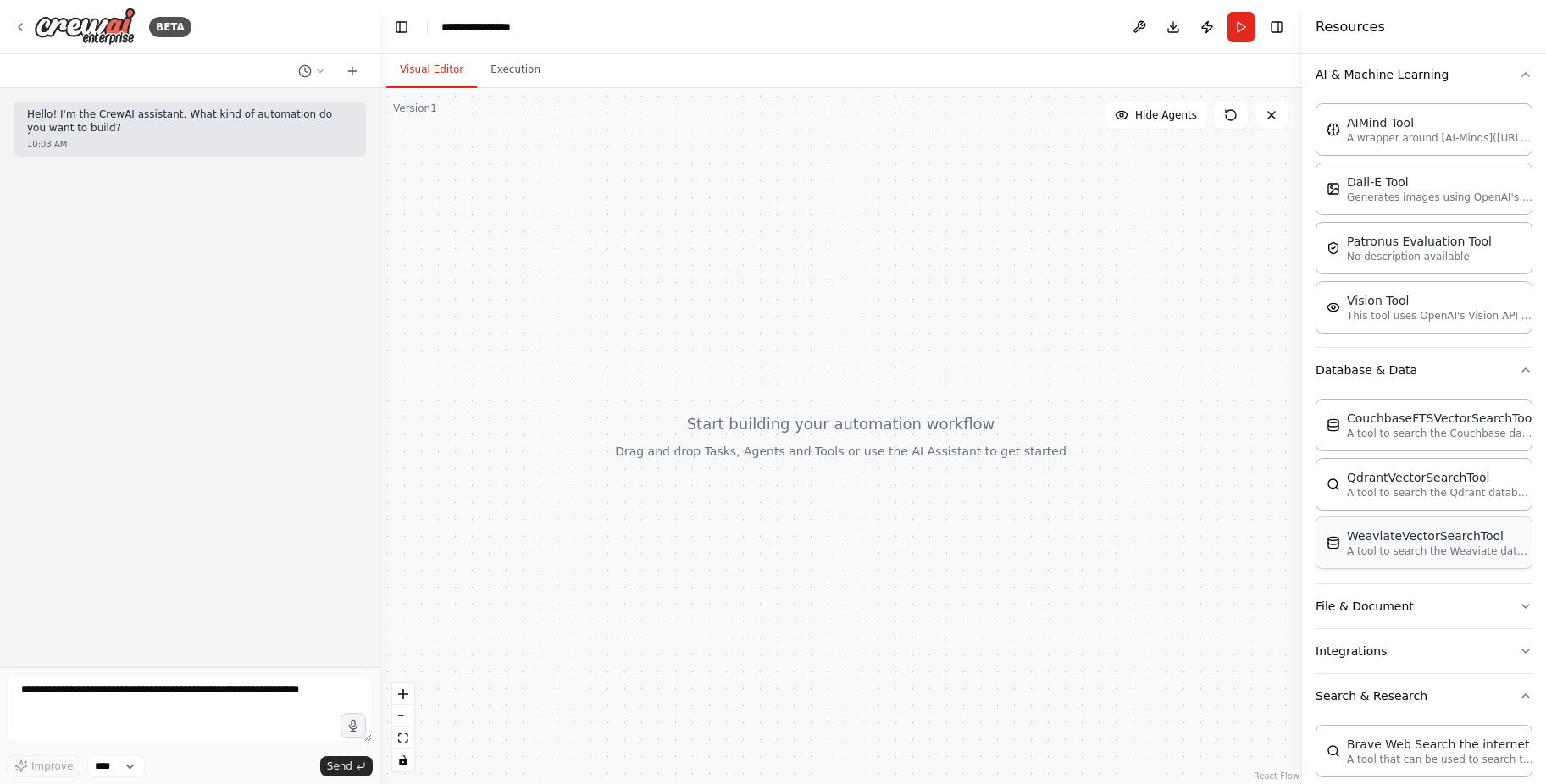
scroll to position [255, 0]
click at [1395, 607] on button "File & Document" at bounding box center [1423, 605] width 217 height 44
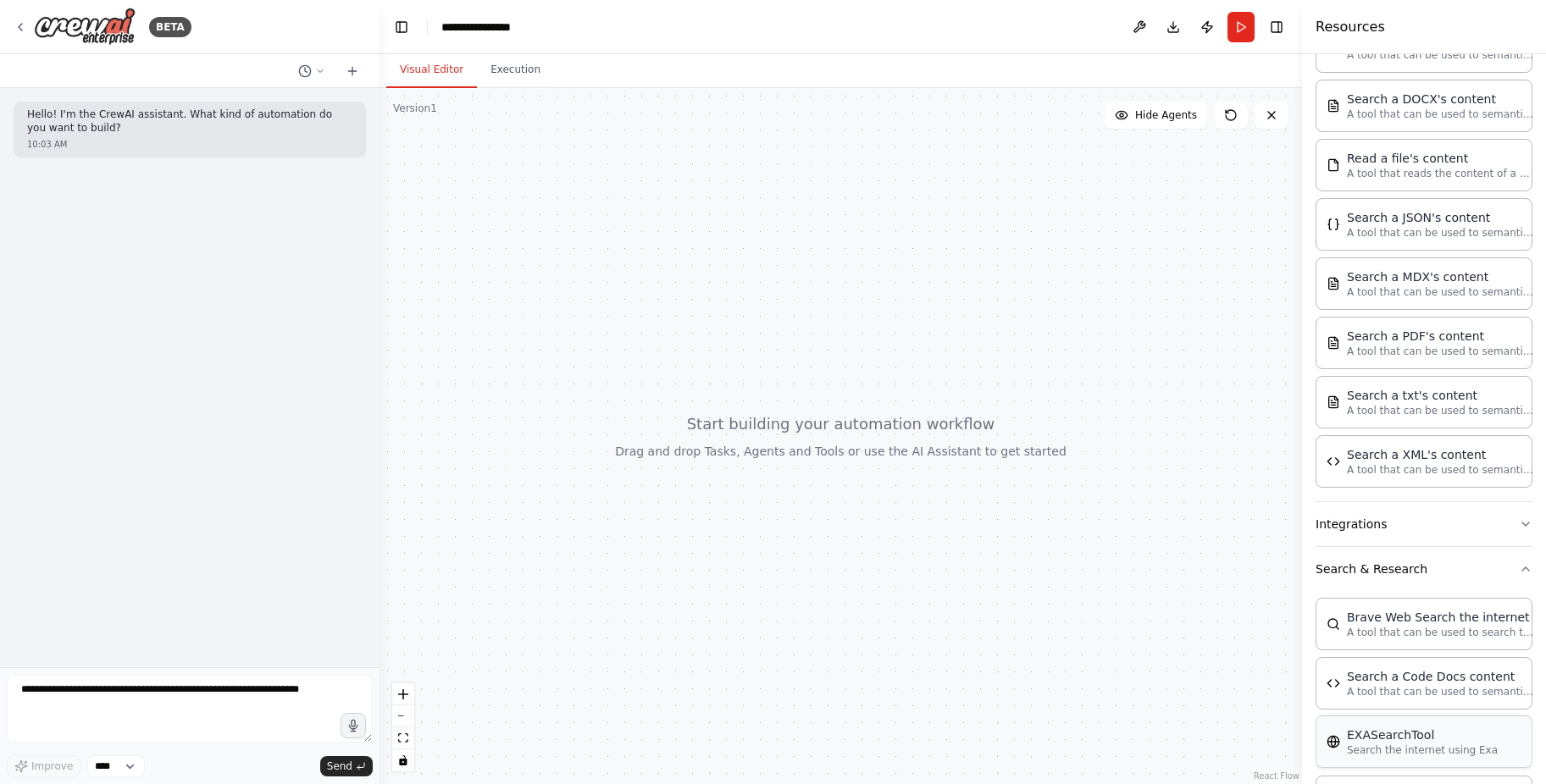
scroll to position [1017, 0]
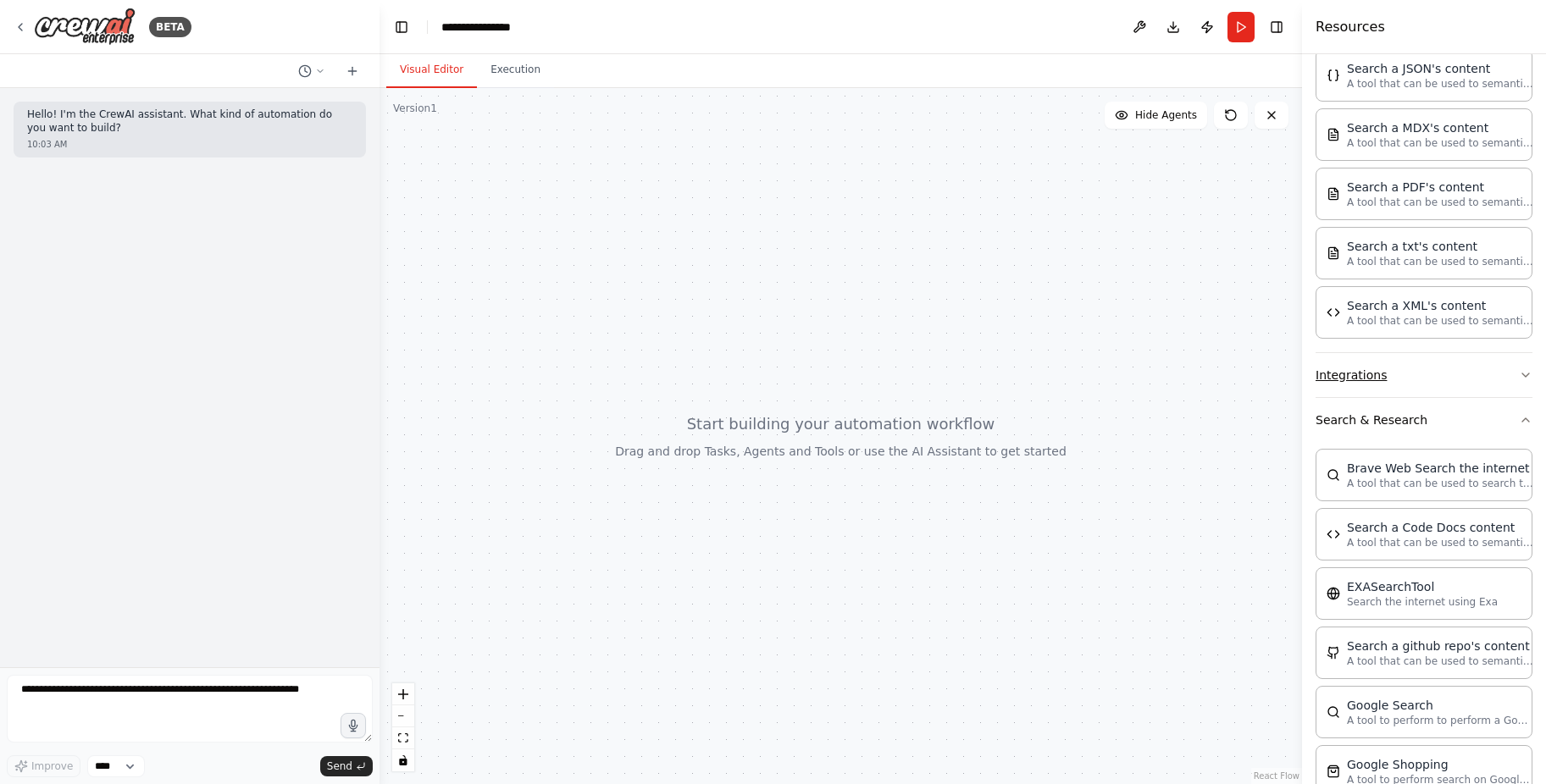
click at [1345, 362] on button "Integrations" at bounding box center [1423, 375] width 217 height 44
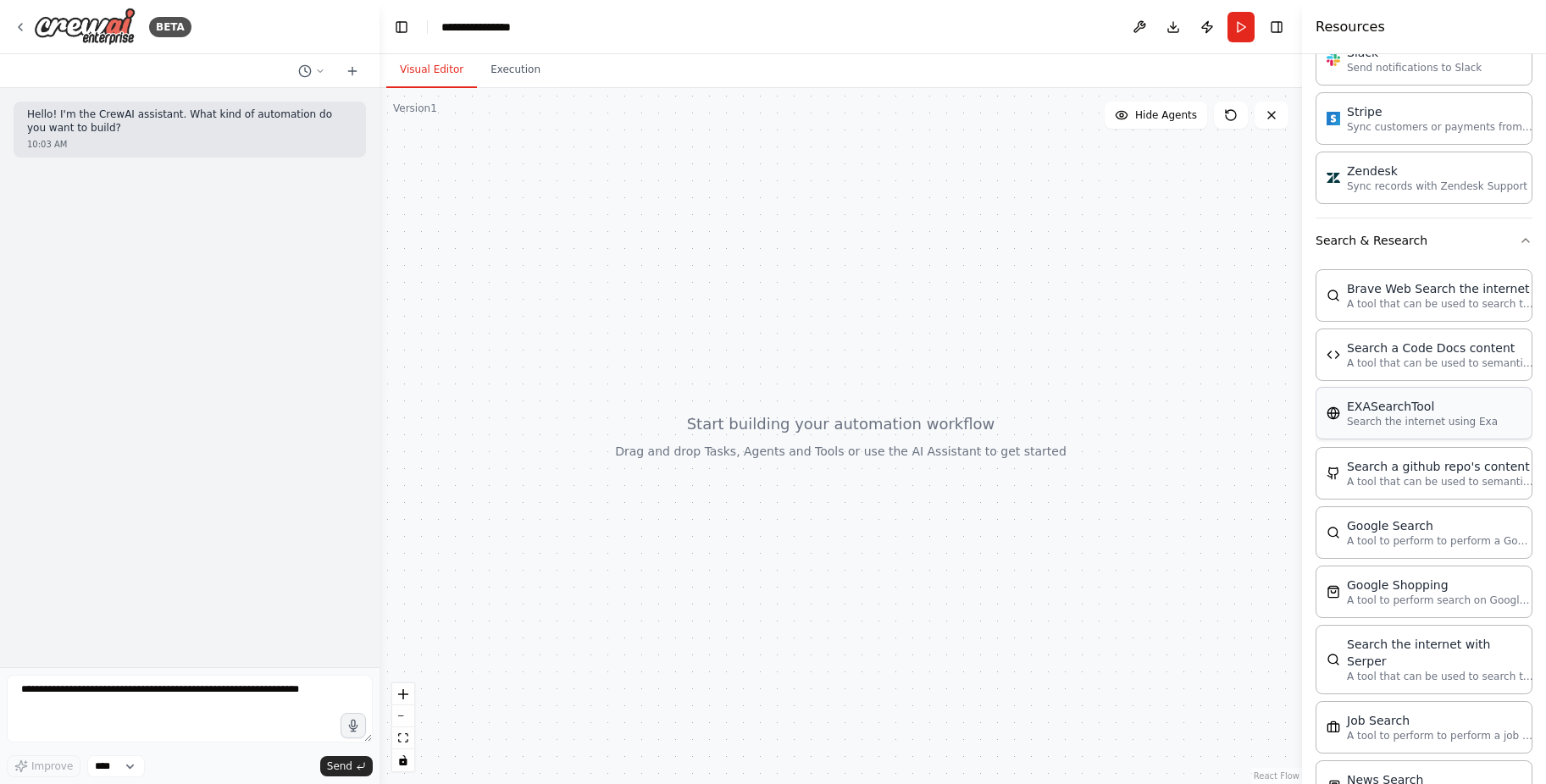
scroll to position [2457, 0]
